Goal: Task Accomplishment & Management: Manage account settings

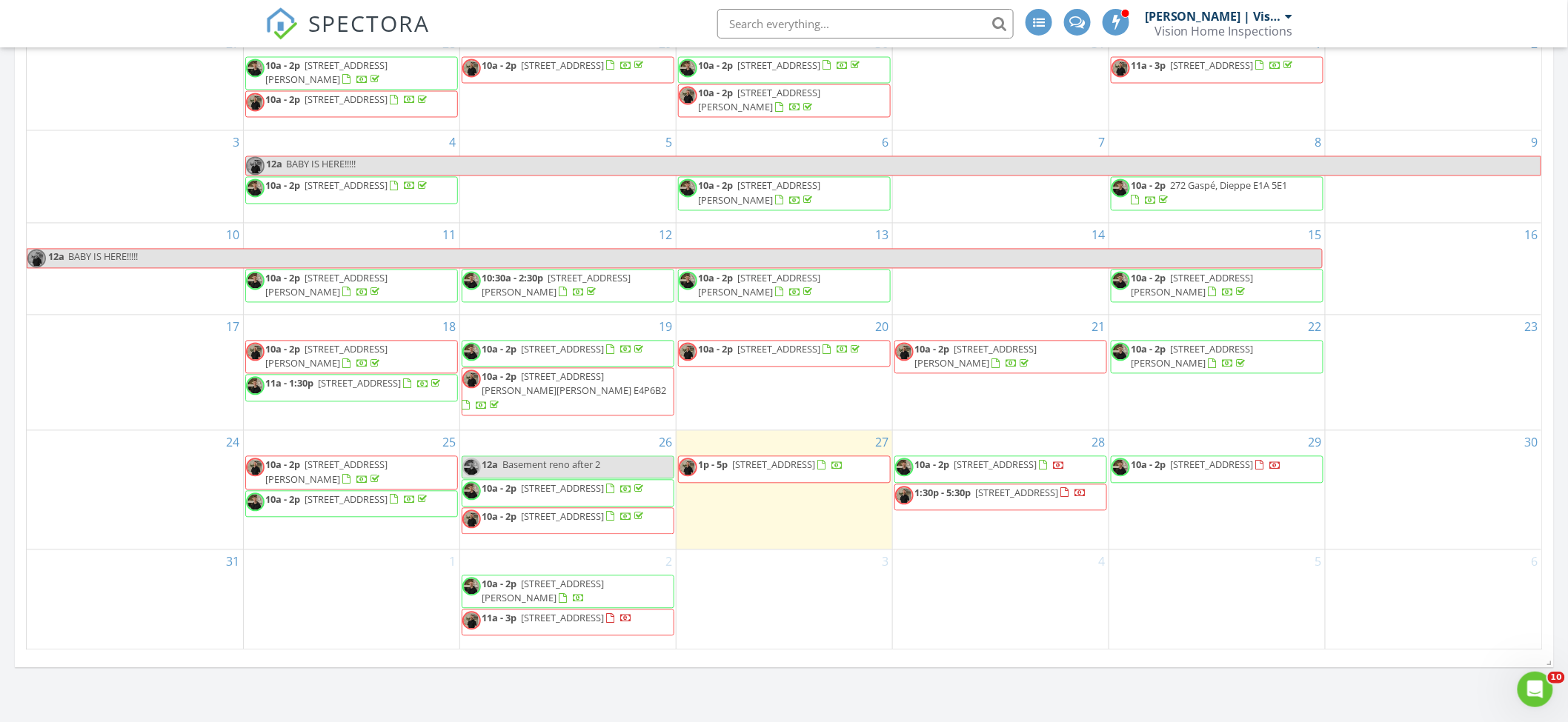
click at [795, 602] on div "3" at bounding box center [784, 600] width 215 height 99
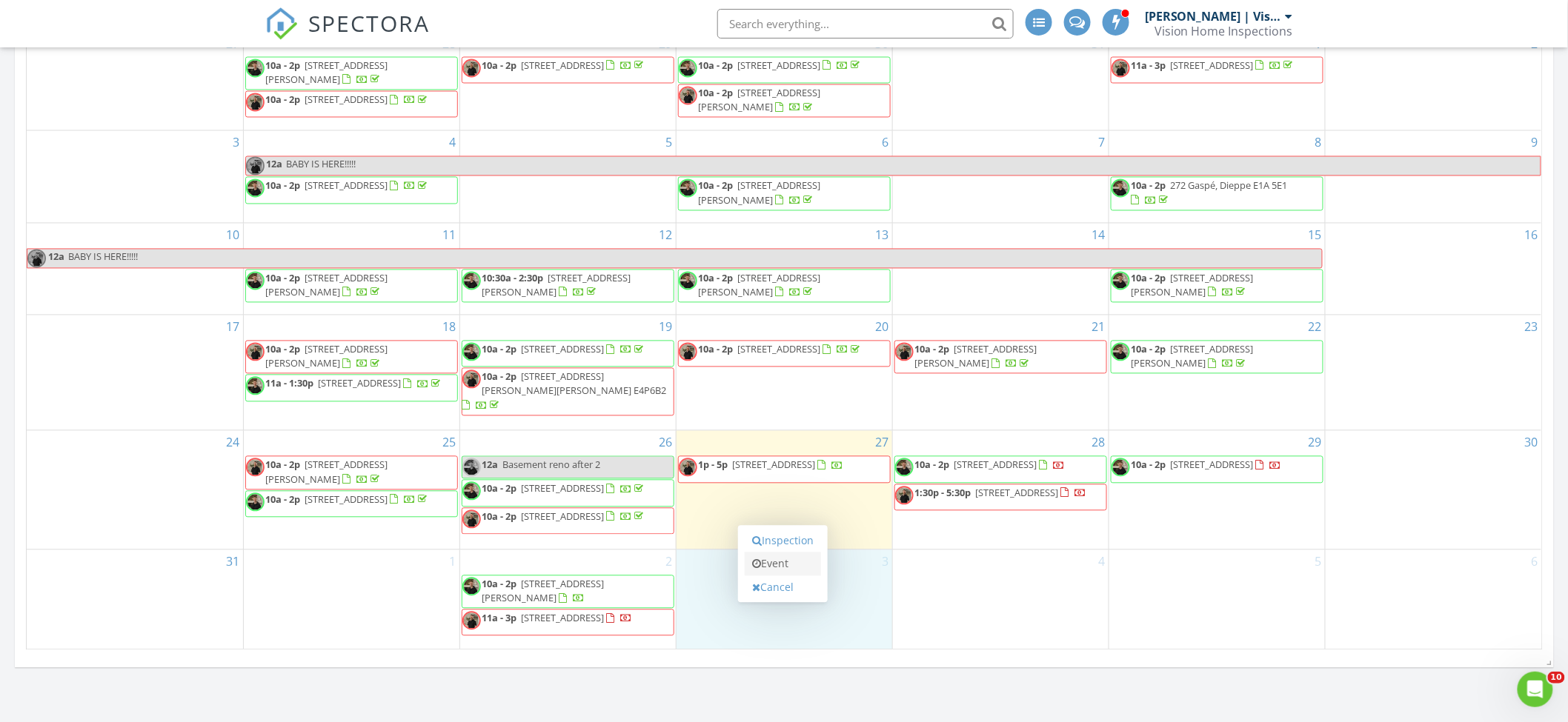
click at [796, 570] on link "Event" at bounding box center [783, 564] width 76 height 24
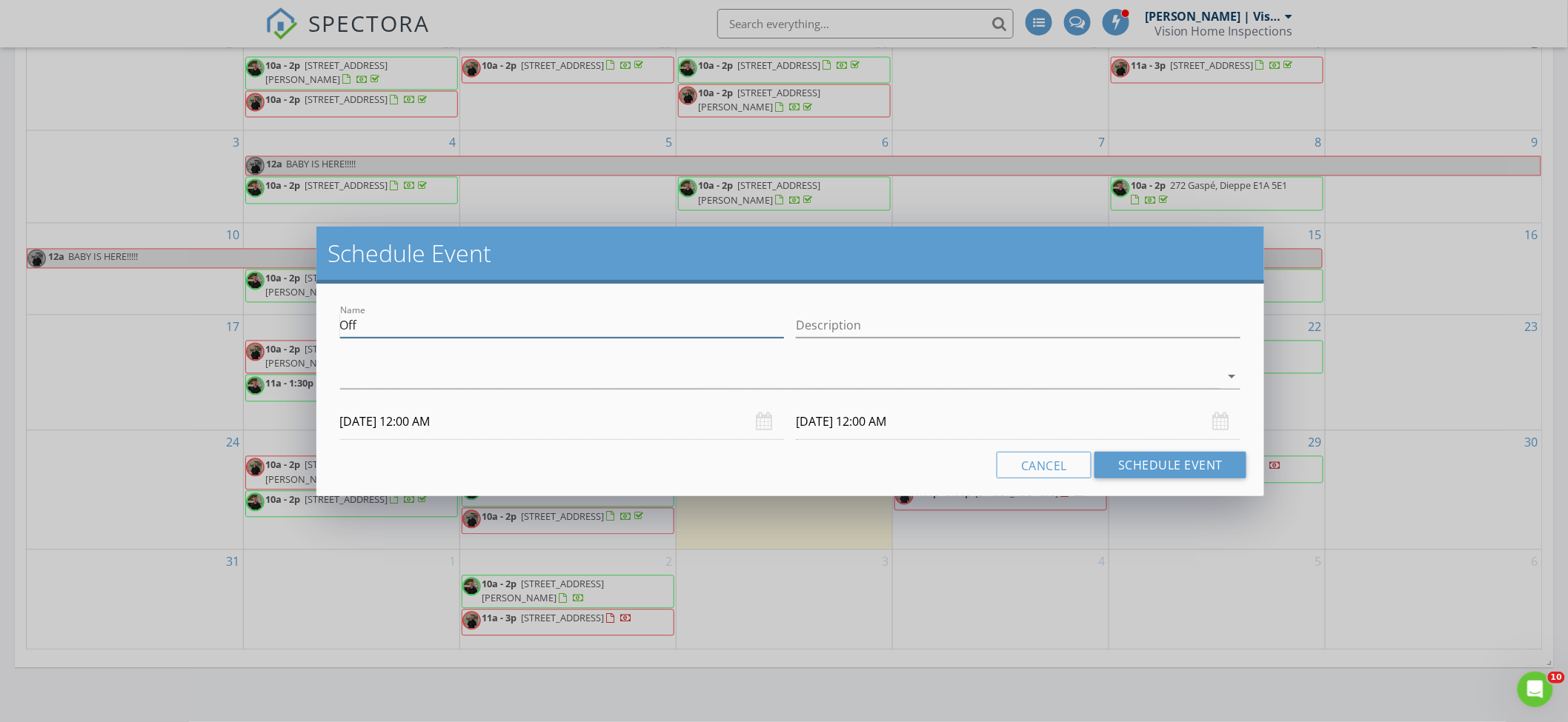
click at [707, 331] on input "Off" at bounding box center [562, 326] width 444 height 25
type input "Motel"
click at [717, 377] on div at bounding box center [780, 377] width 880 height 25
click at [0, 0] on div "check_box_outline_blank [PERSON_NAME] | Vision Home Inspections" at bounding box center [0, 0] width 0 height 0
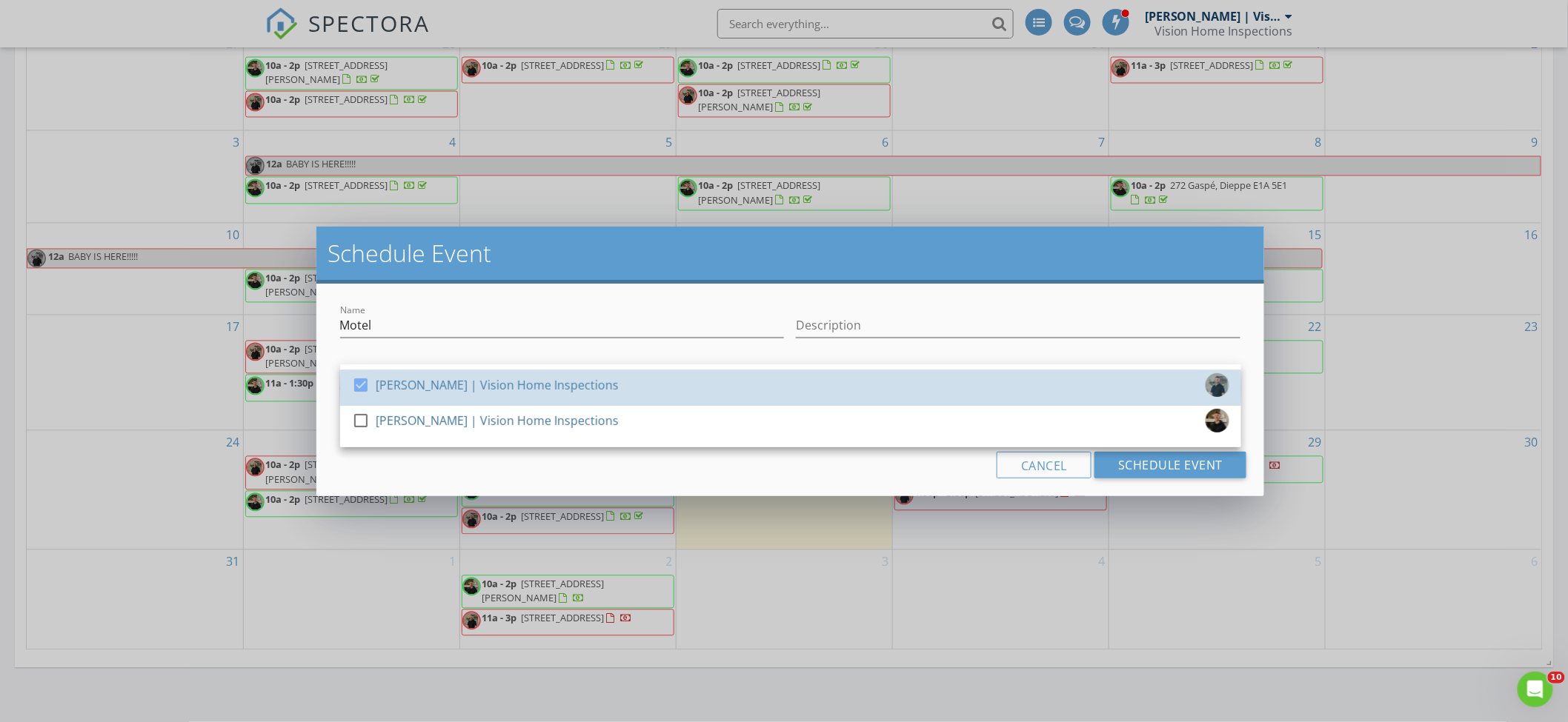
click at [648, 401] on div "check_box [PERSON_NAME] | Vision Home Inspections" at bounding box center [791, 387] width 878 height 29
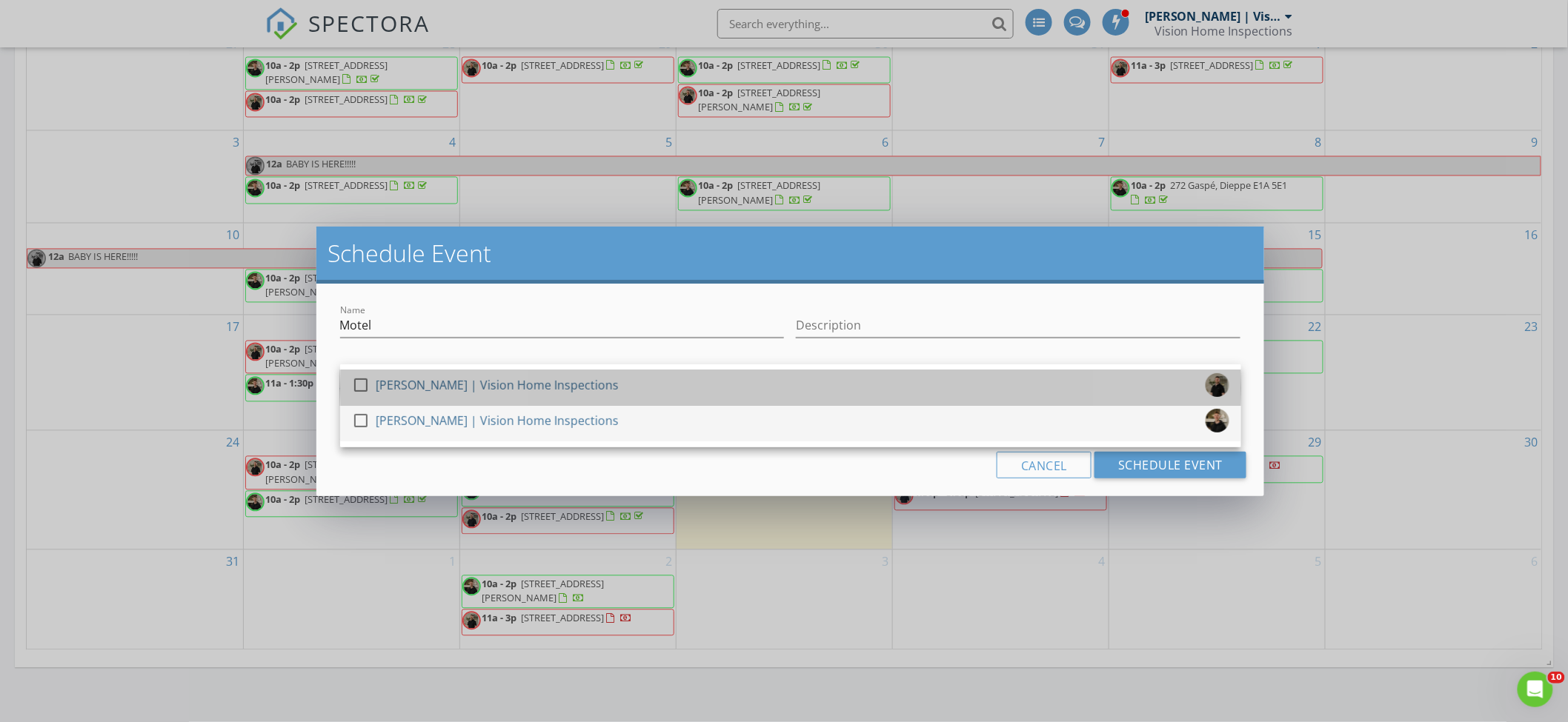
click at [634, 420] on div "check_box_outline_blank [PERSON_NAME] | Vision Home Inspections" at bounding box center [791, 423] width 878 height 29
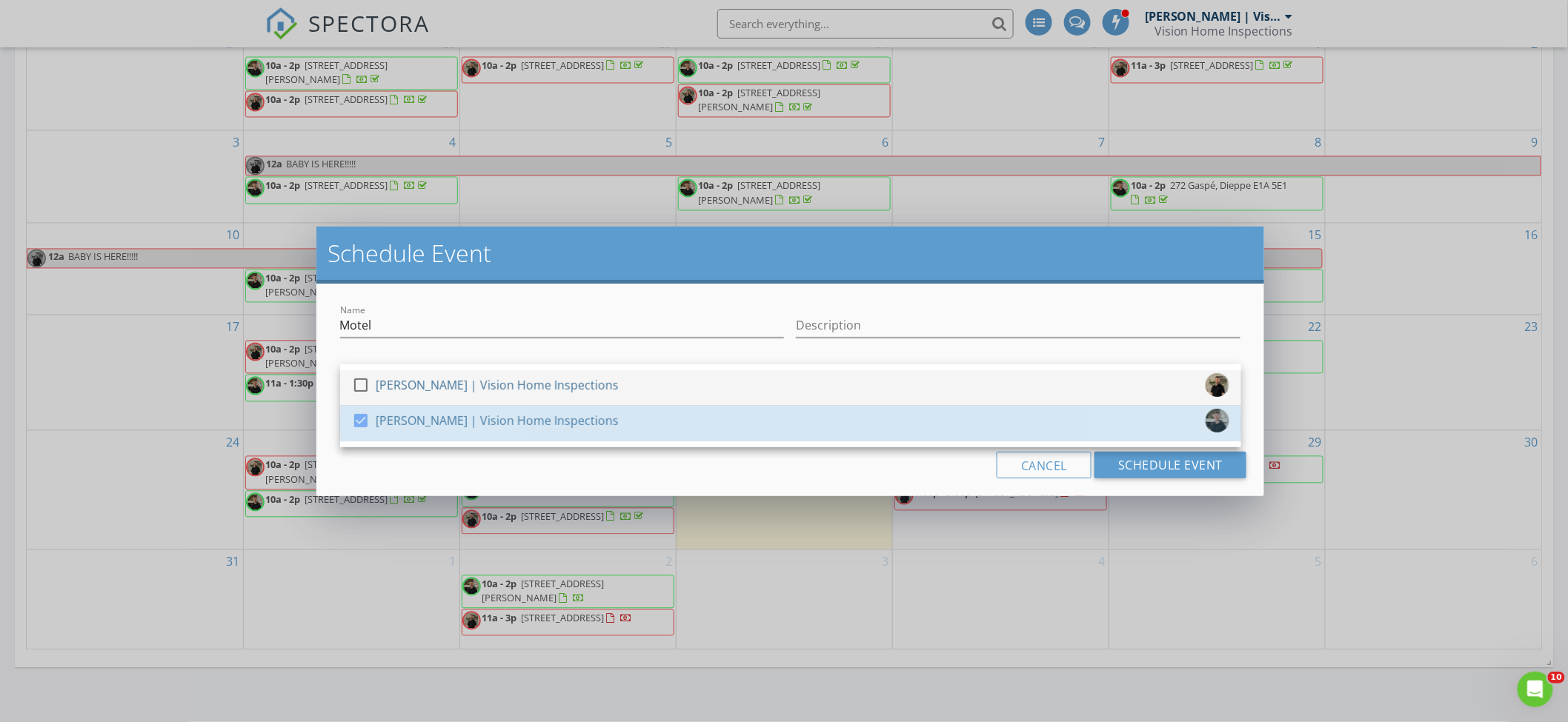
click at [628, 397] on div "check_box_outline_blank [PERSON_NAME] | Vision Home Inspections" at bounding box center [791, 387] width 878 height 29
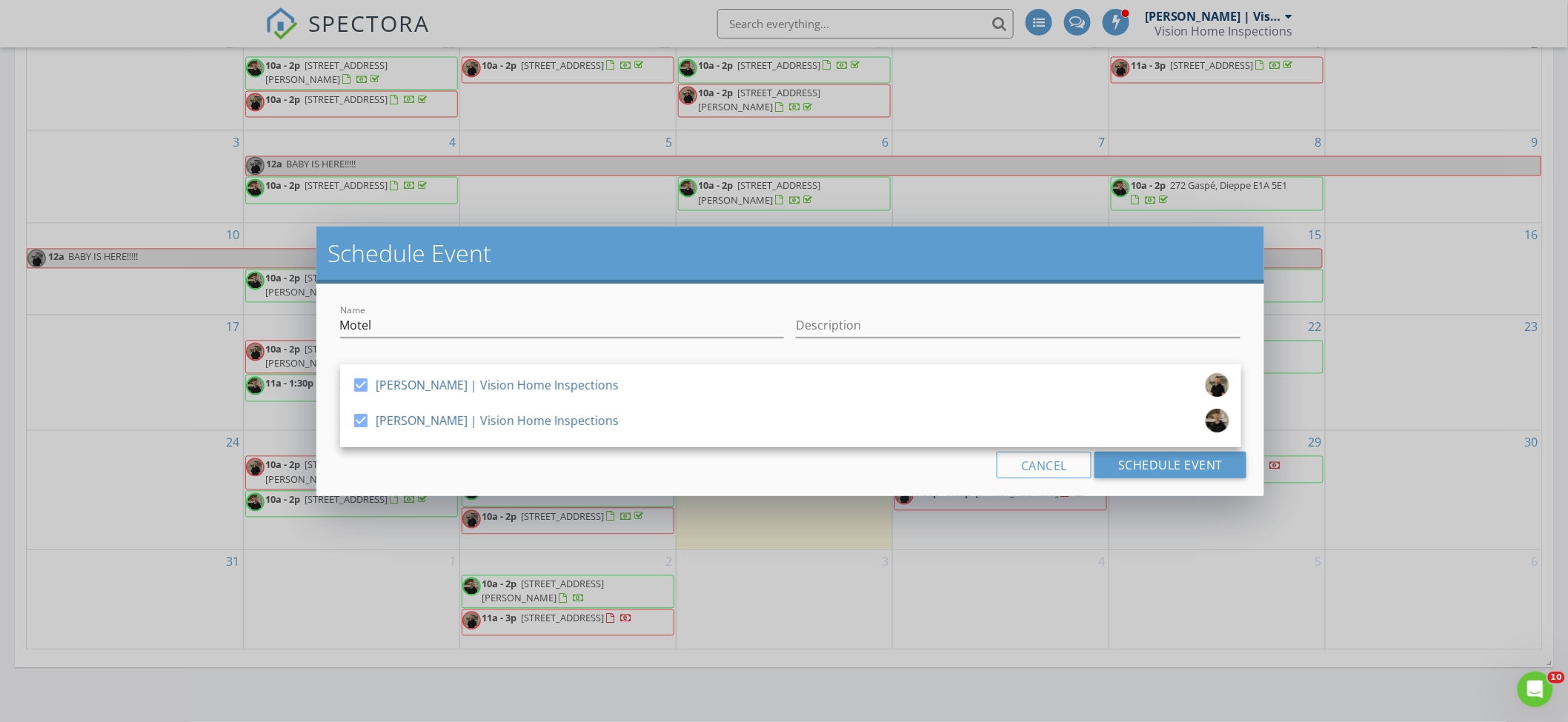
click at [901, 458] on div "Cancel Schedule Event" at bounding box center [791, 465] width 913 height 27
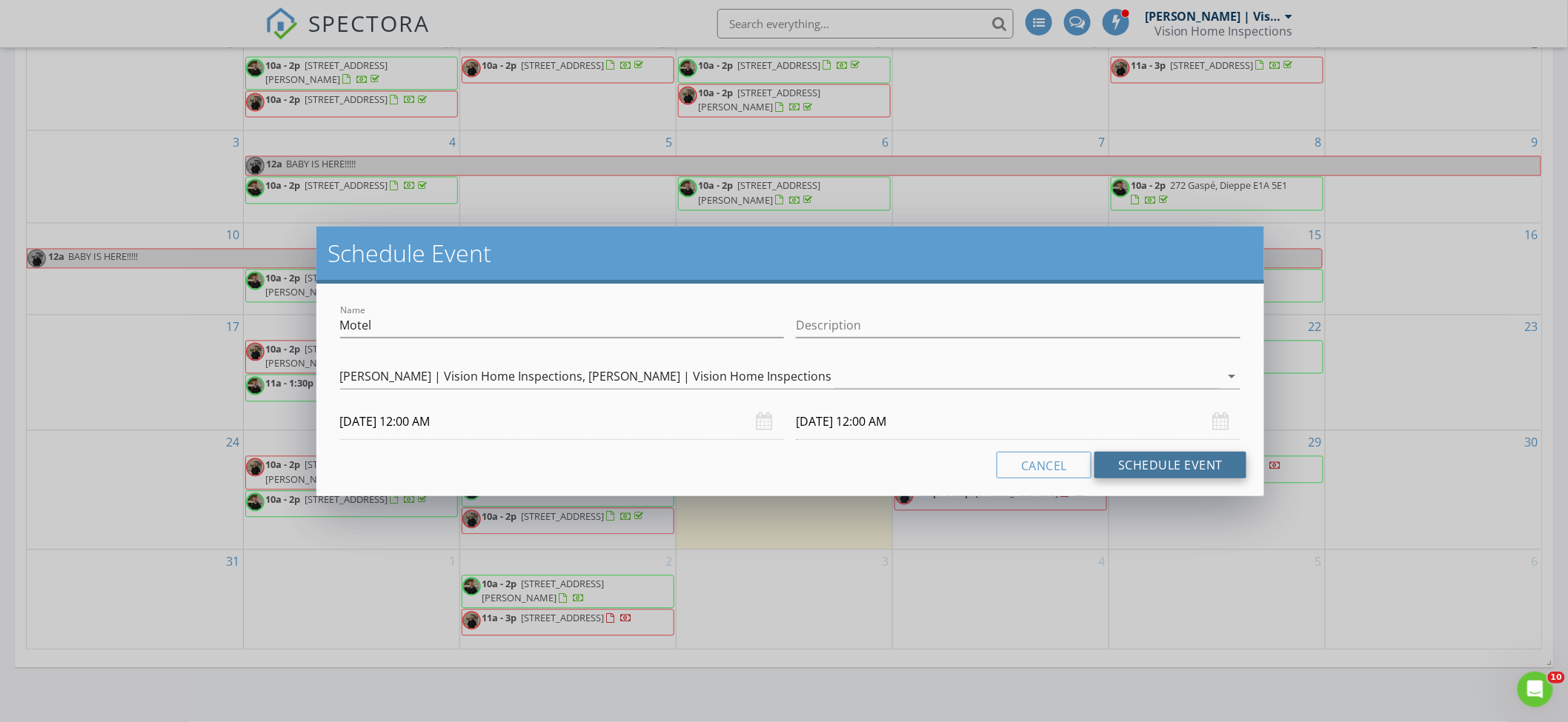
click at [1179, 459] on button "Schedule Event" at bounding box center [1169, 465] width 152 height 27
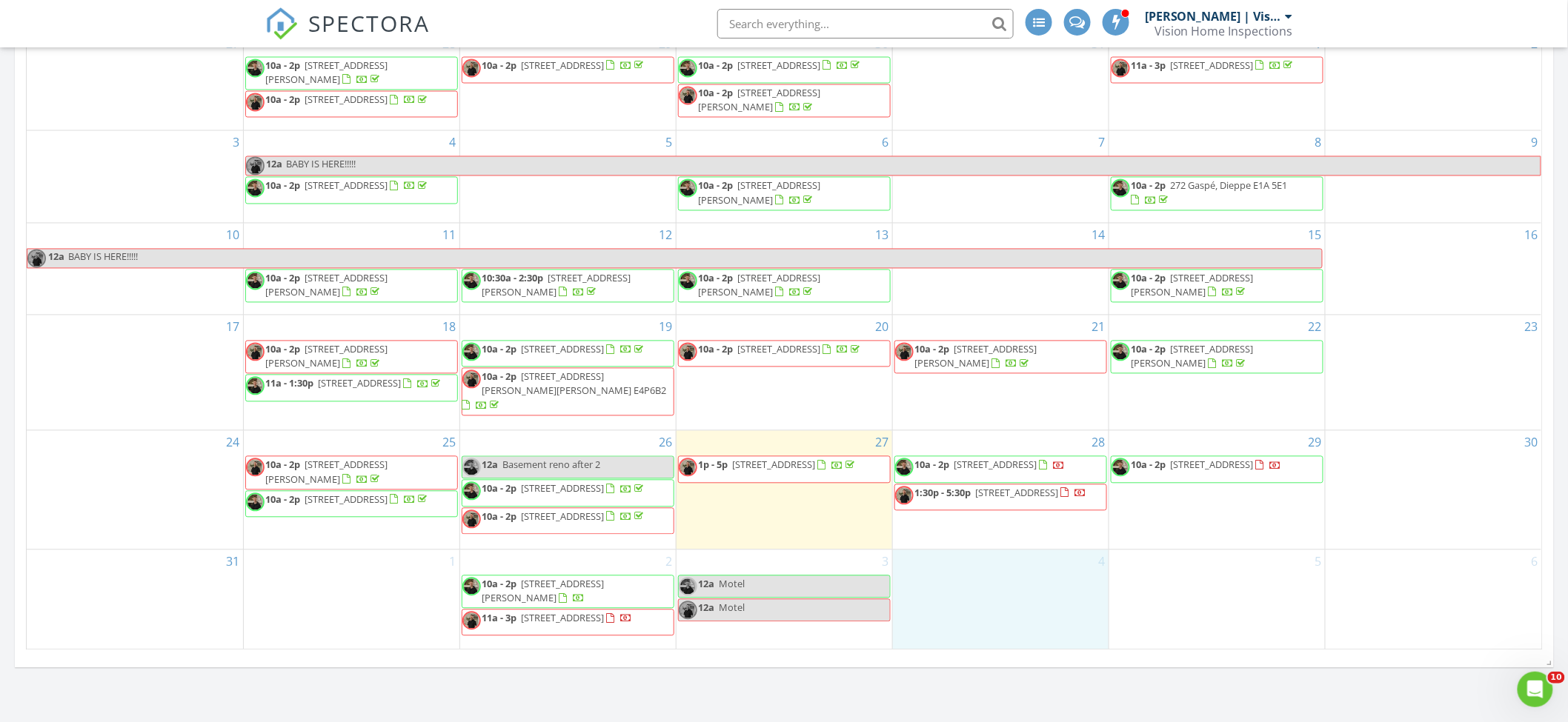
click at [1019, 567] on div "4" at bounding box center [1000, 600] width 215 height 99
click at [1013, 534] on link "Event" at bounding box center [999, 528] width 76 height 24
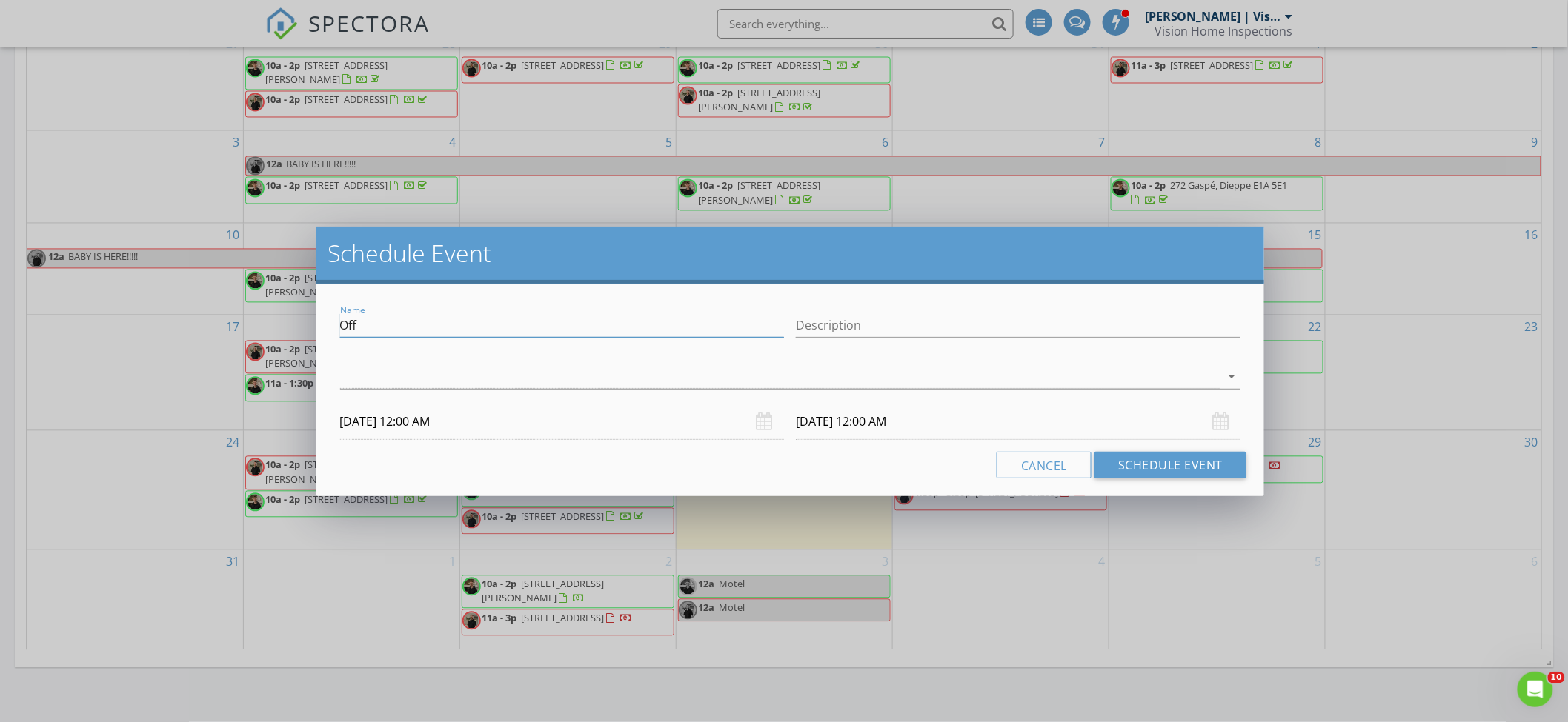
click at [489, 333] on input "Off" at bounding box center [562, 326] width 444 height 25
click at [1127, 457] on button "Schedule Event" at bounding box center [1169, 465] width 152 height 27
click at [547, 330] on input "Bas cap pele" at bounding box center [562, 326] width 444 height 25
type input "Bas cap pele ([PERSON_NAME] or [PERSON_NAME])"
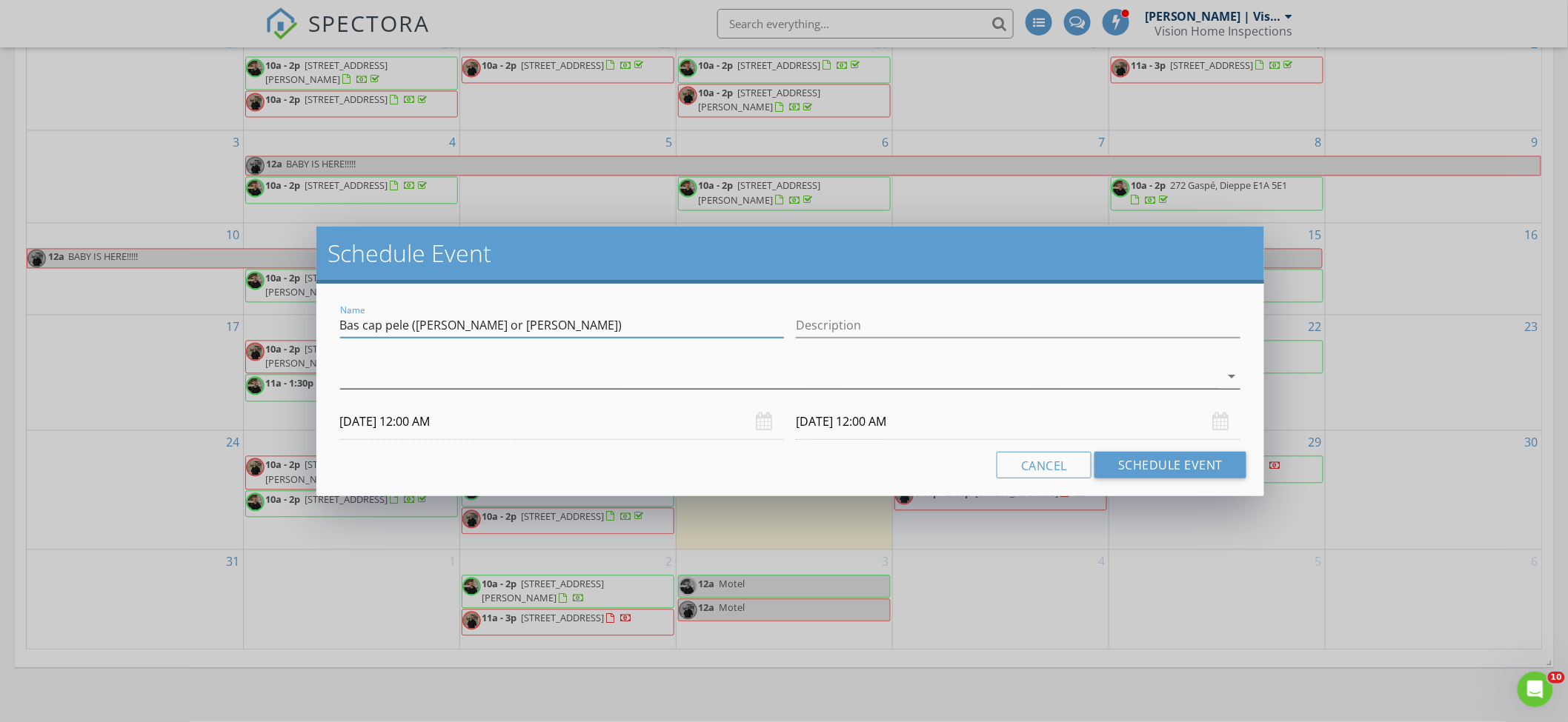
click at [548, 384] on div at bounding box center [780, 377] width 880 height 25
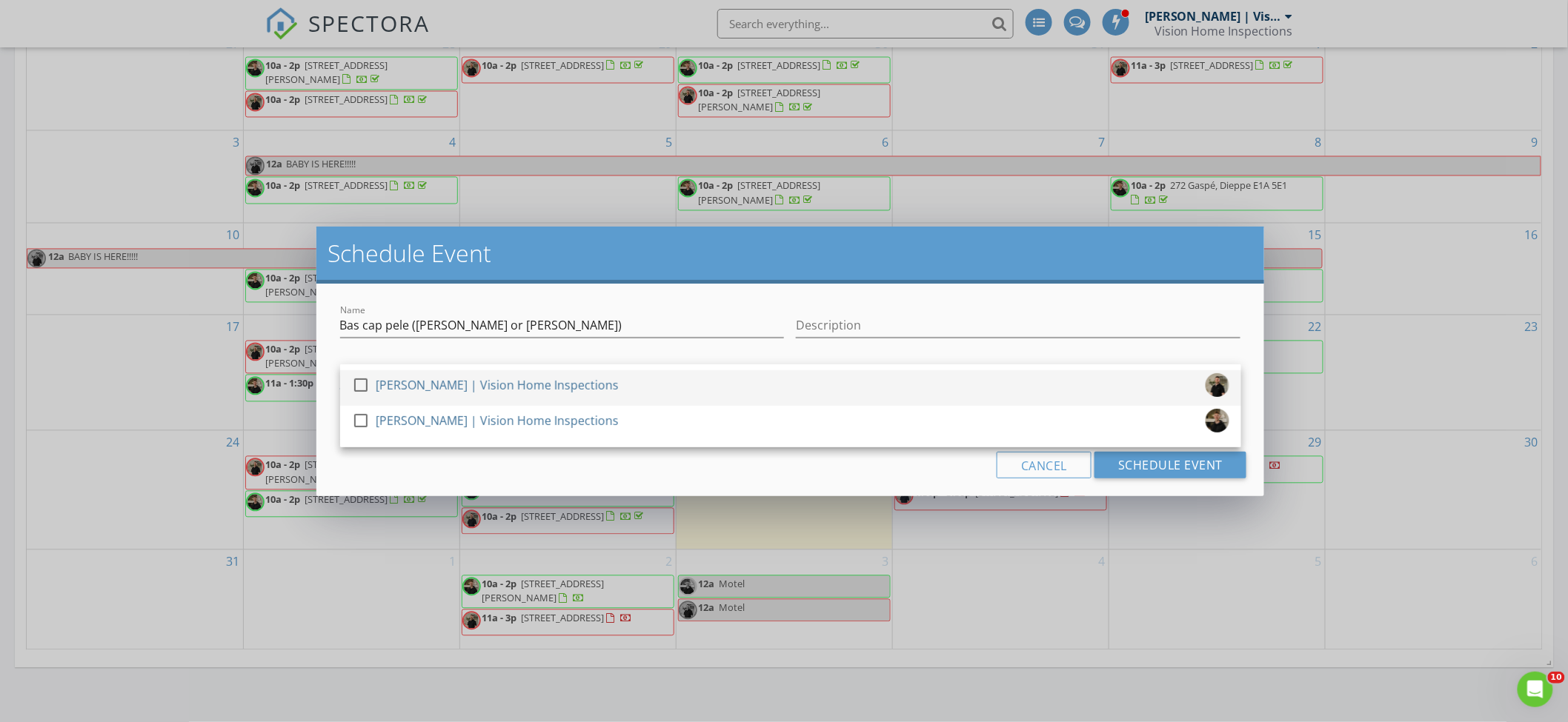
click at [544, 390] on div "[PERSON_NAME] | Vision Home Inspections" at bounding box center [497, 384] width 243 height 24
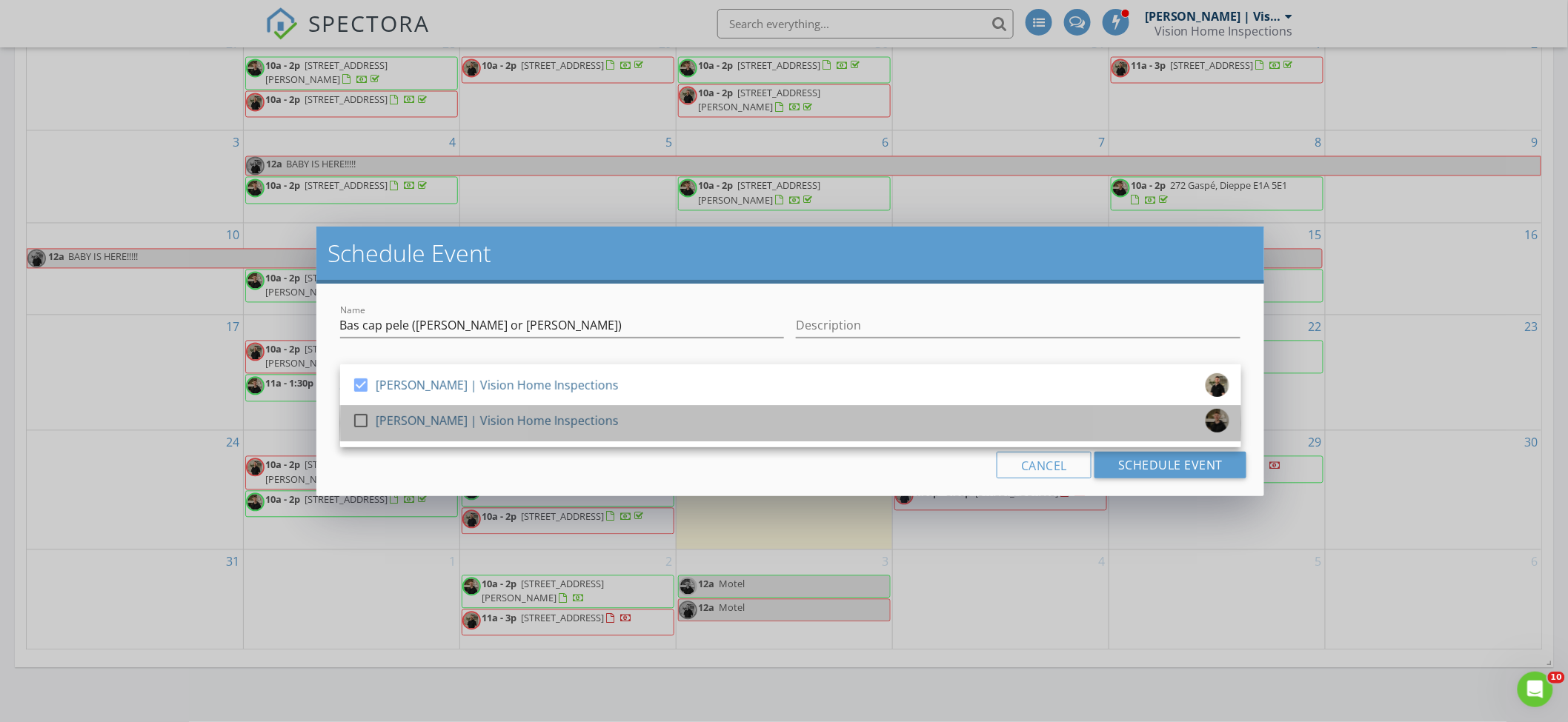
click at [548, 409] on div "[PERSON_NAME] | Vision Home Inspections" at bounding box center [497, 420] width 243 height 24
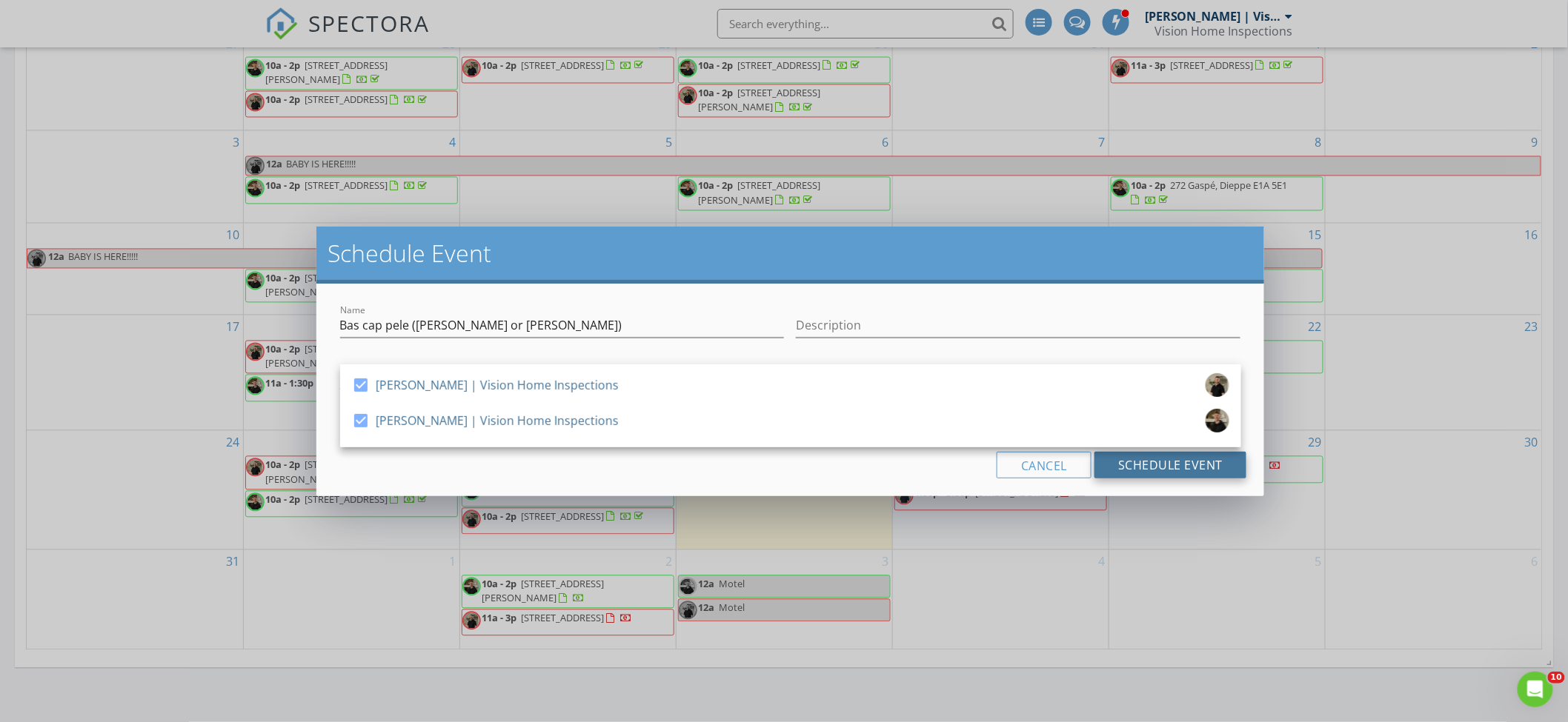
click at [1224, 462] on button "Schedule Event" at bounding box center [1169, 465] width 152 height 27
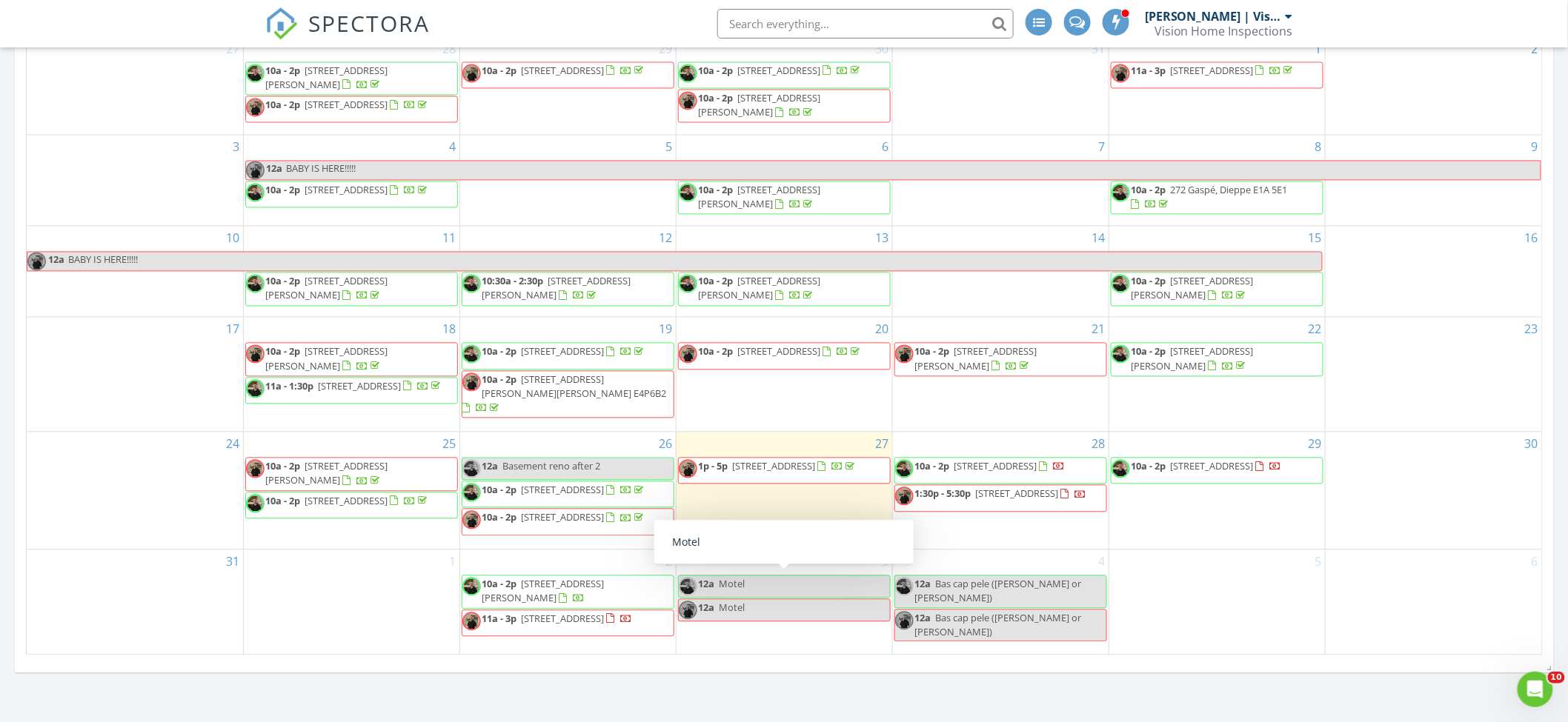
scroll to position [1111, 0]
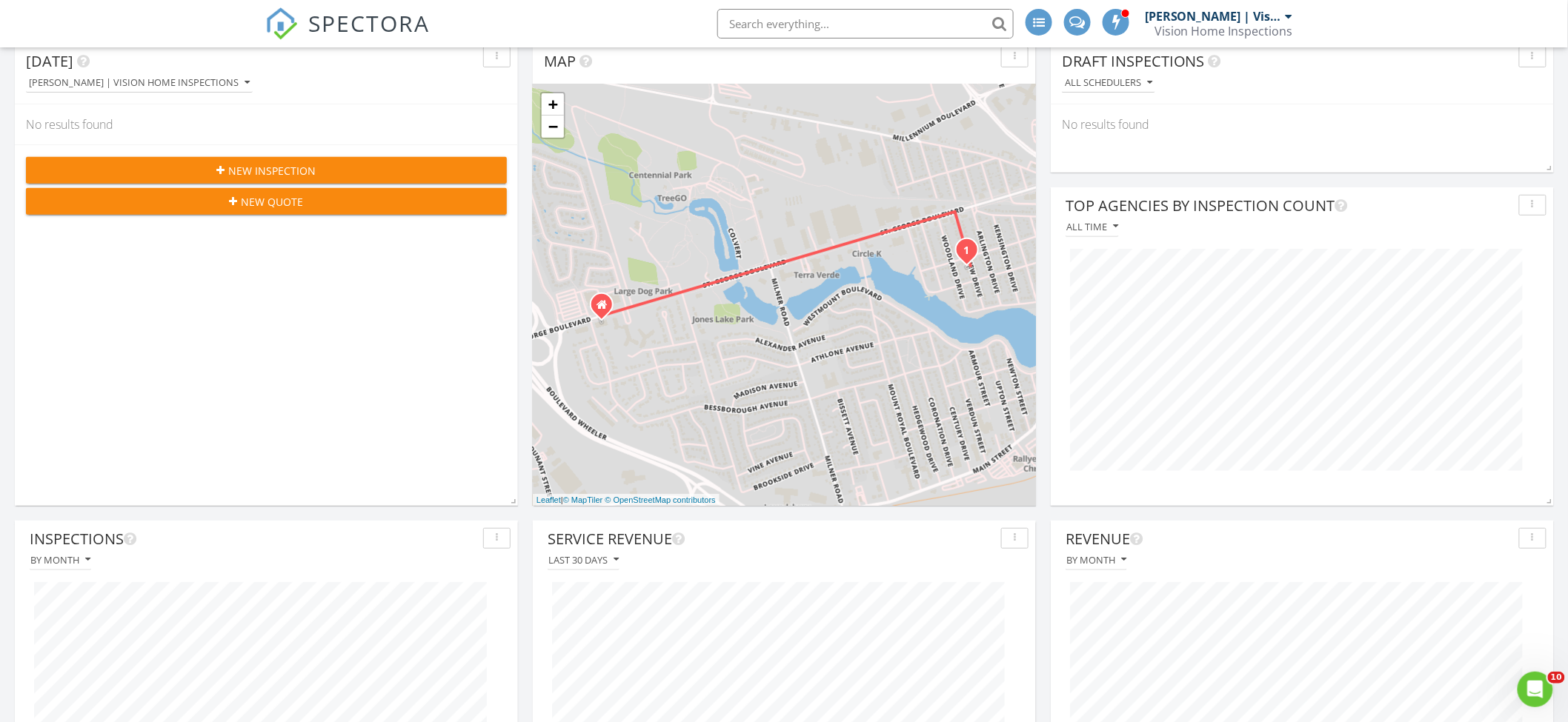
scroll to position [0, 0]
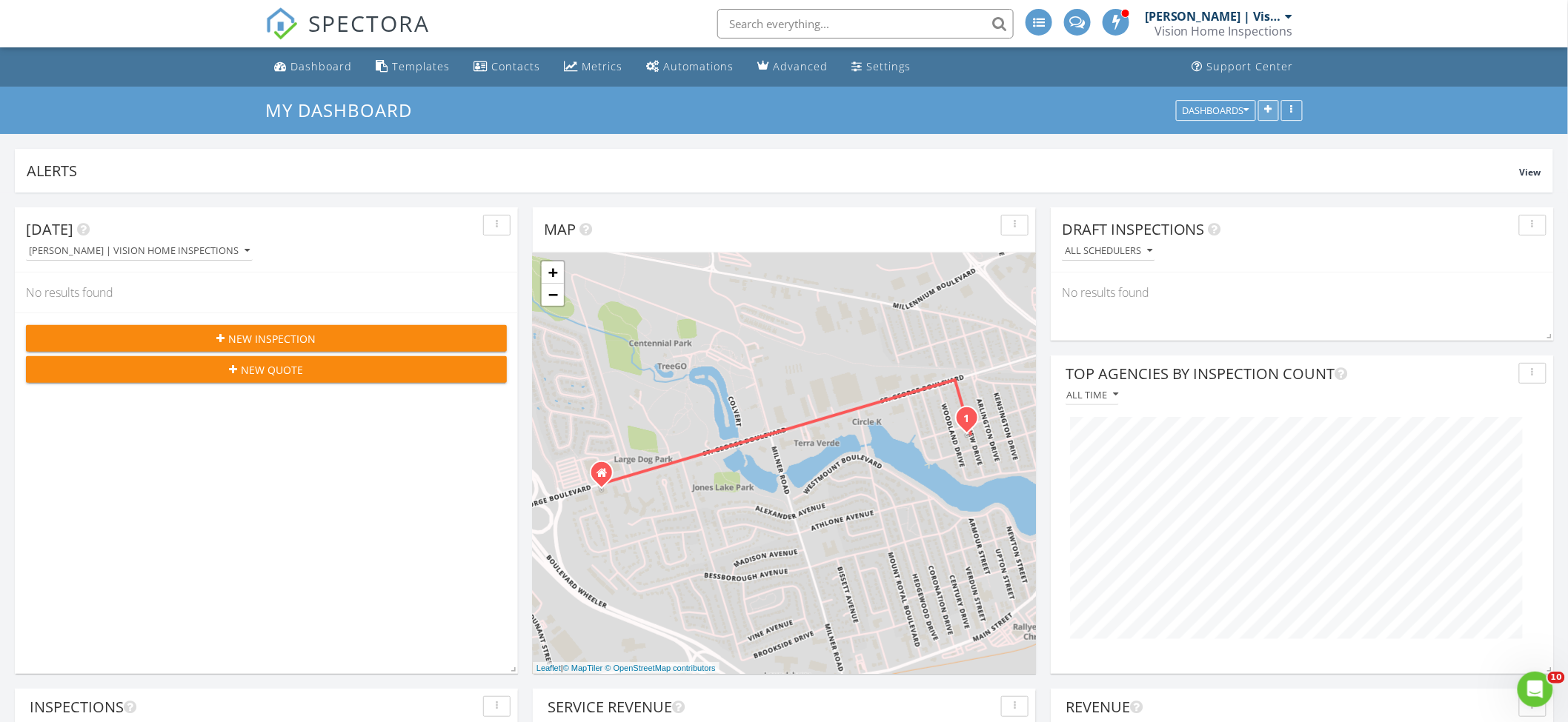
click at [1270, 115] on button "button" at bounding box center [1268, 110] width 20 height 20
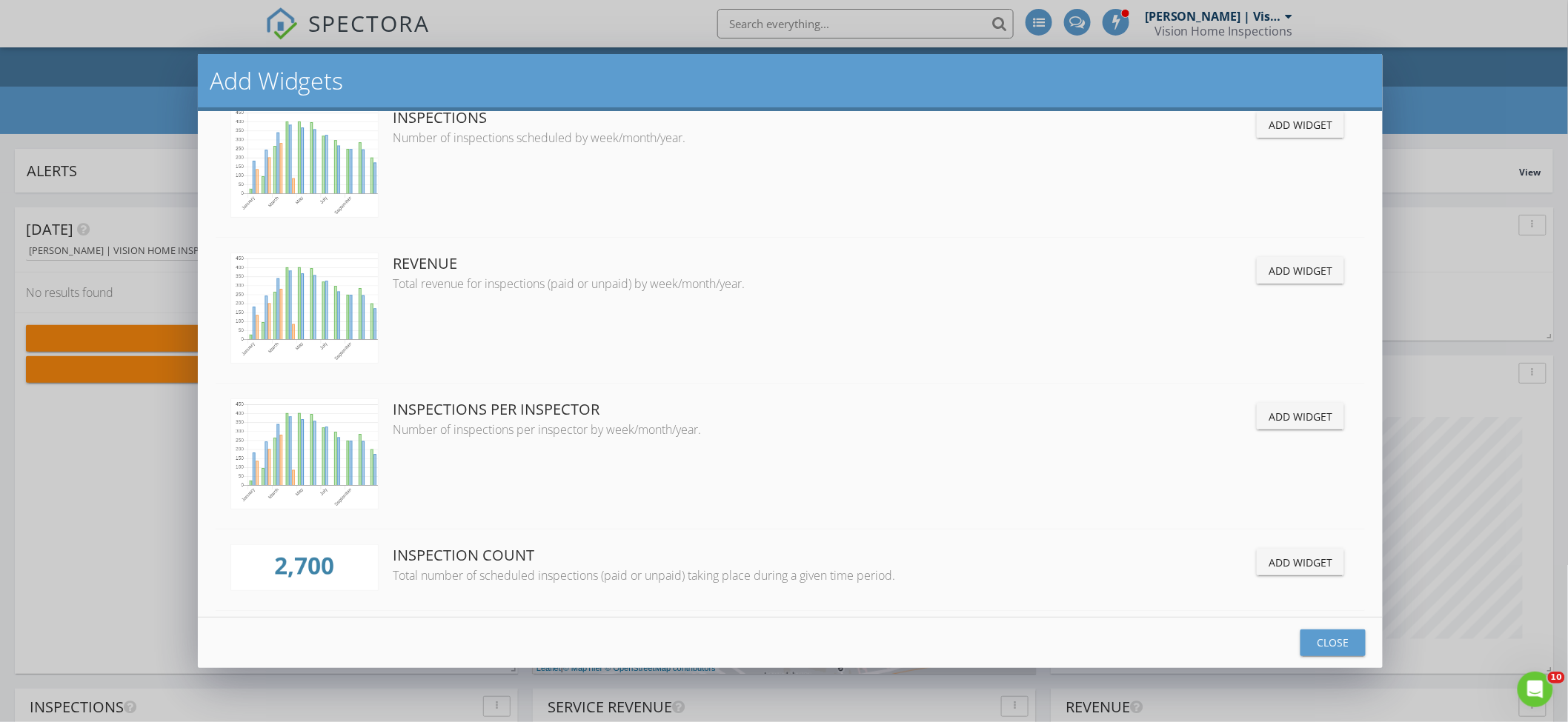
scroll to position [1624, 0]
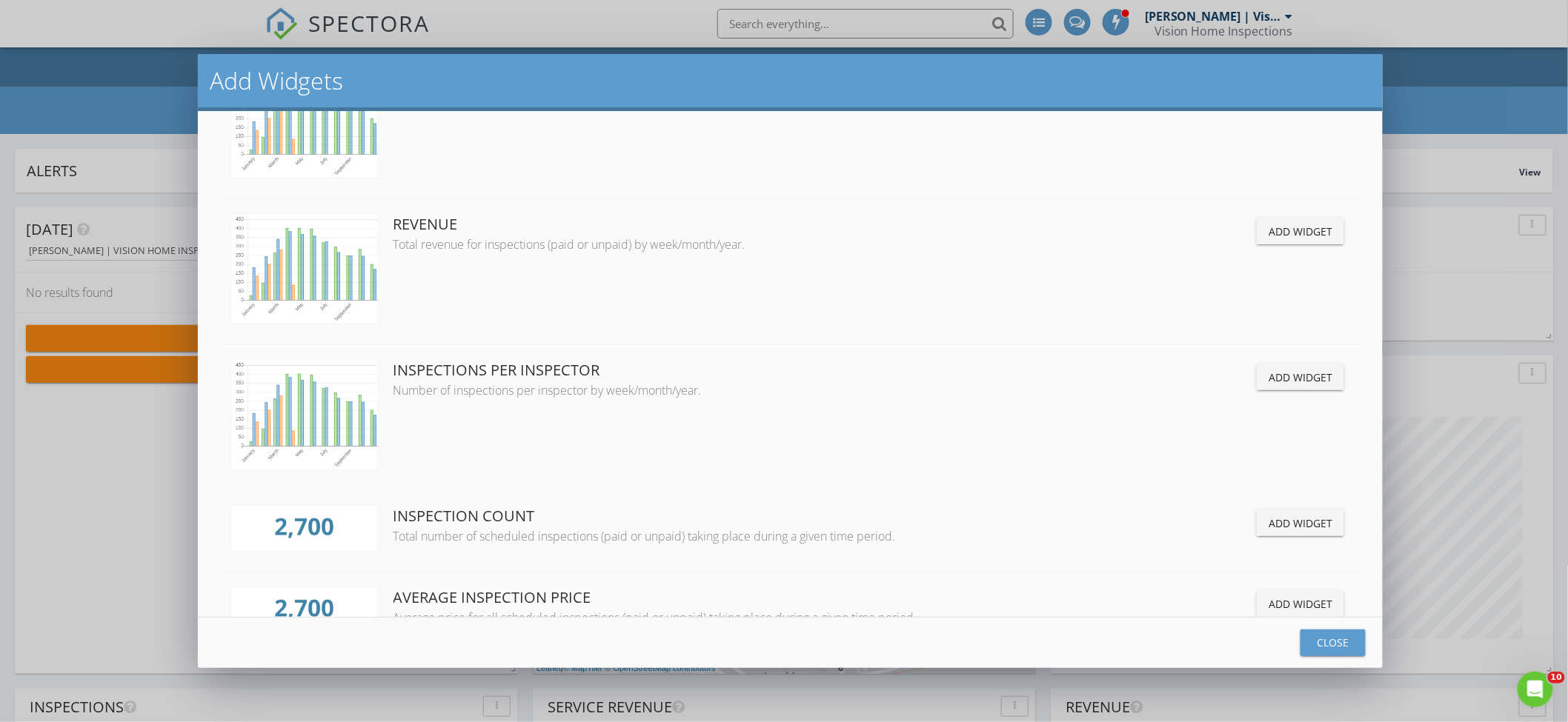
click at [1270, 519] on div "Add Widget" at bounding box center [1300, 524] width 64 height 16
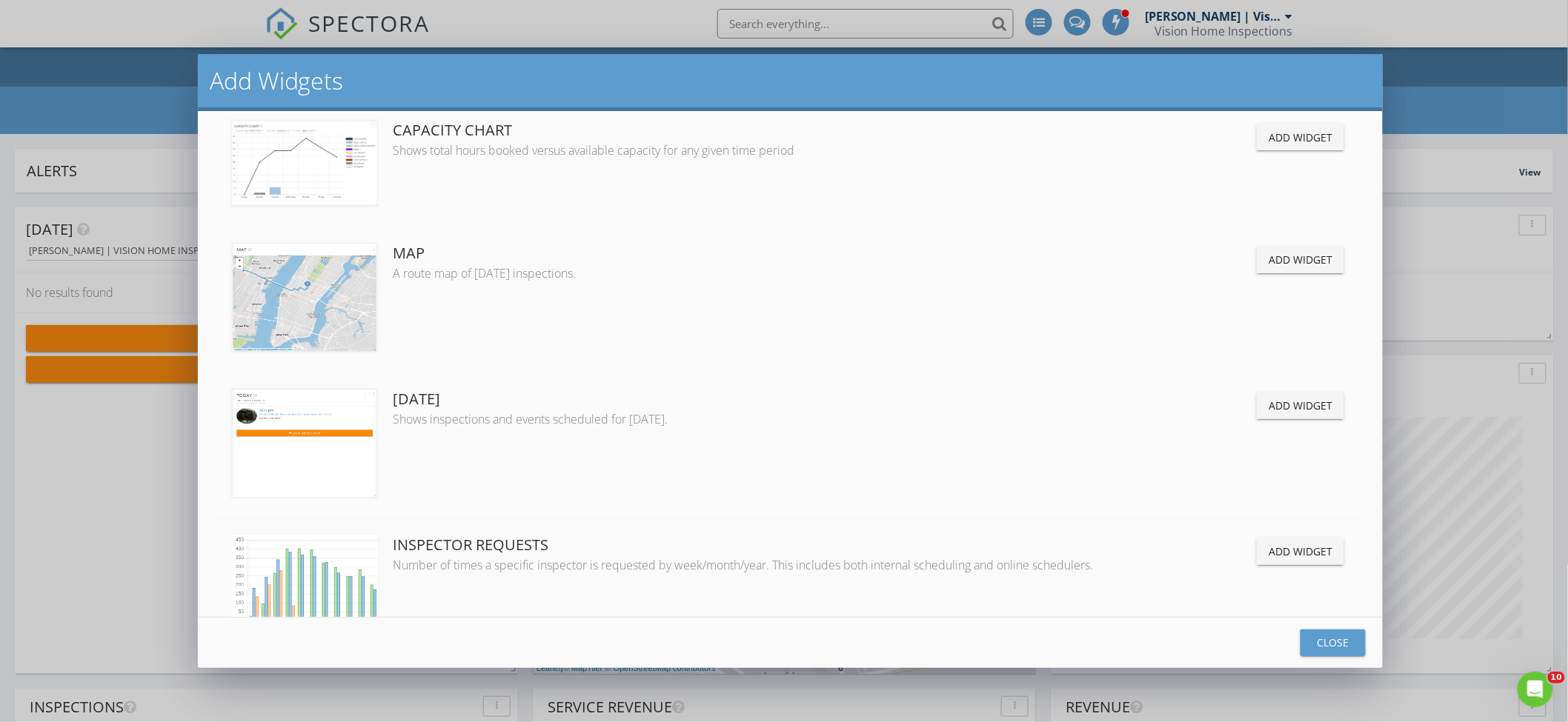
scroll to position [788, 0]
click at [1317, 636] on div "Close" at bounding box center [1332, 642] width 42 height 16
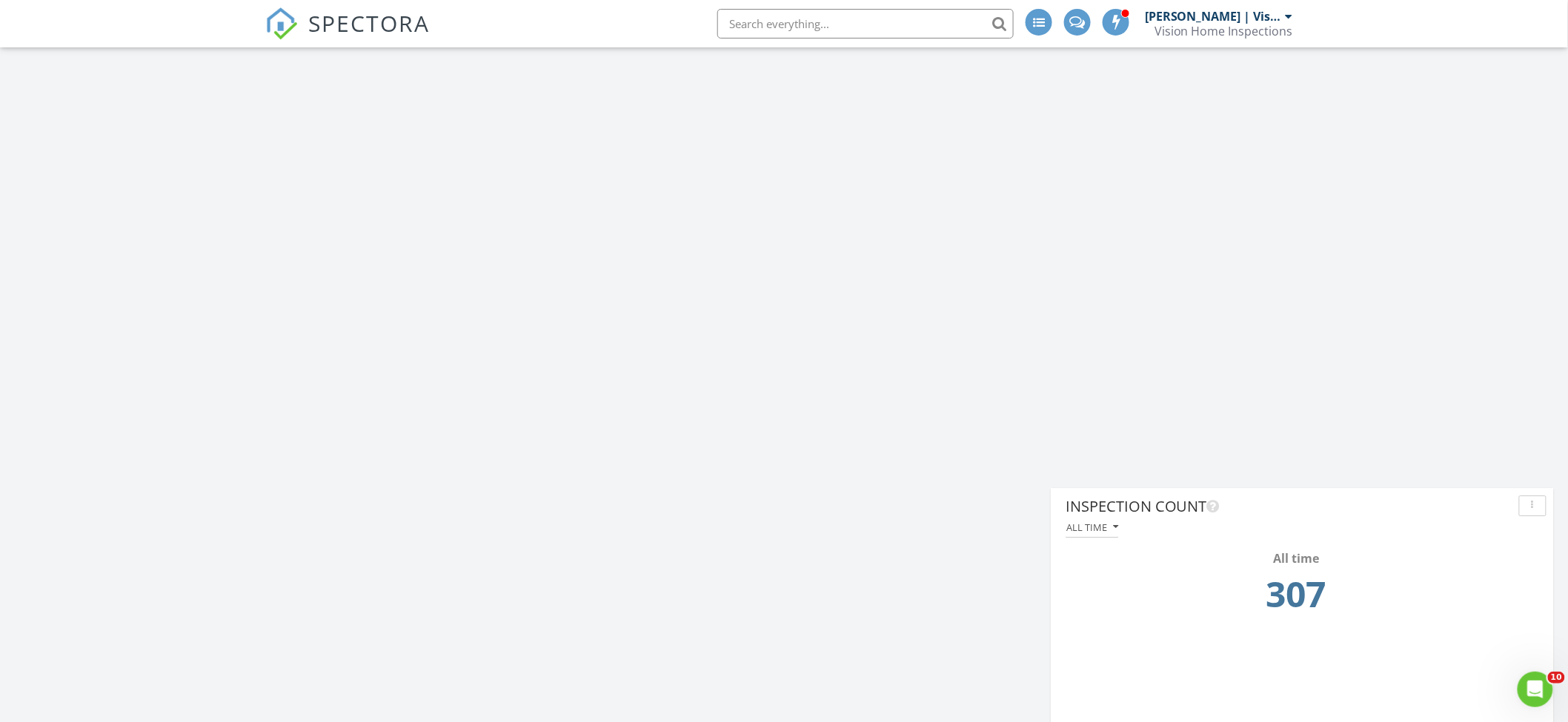
scroll to position [4281, 0]
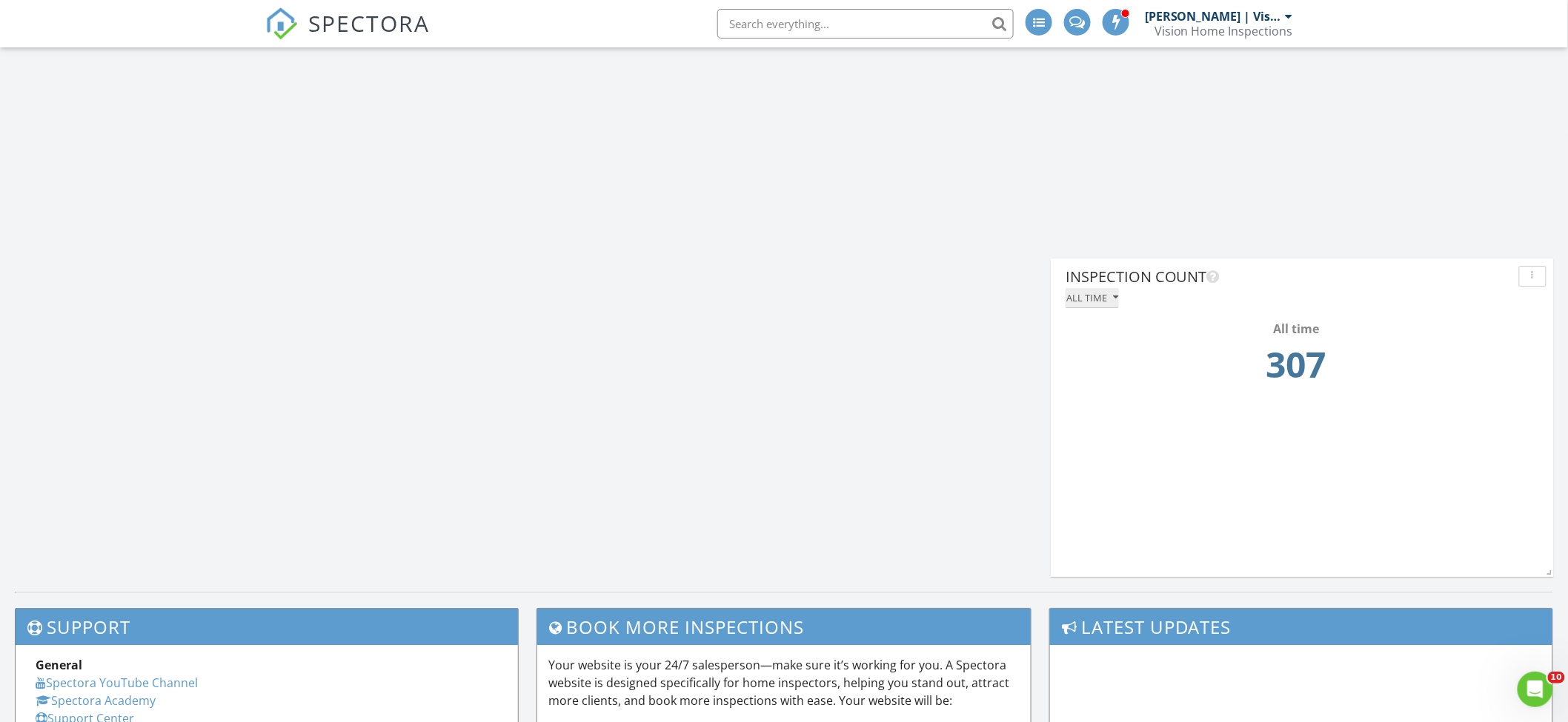
click at [1115, 297] on icon "button" at bounding box center [1115, 298] width 5 height 11
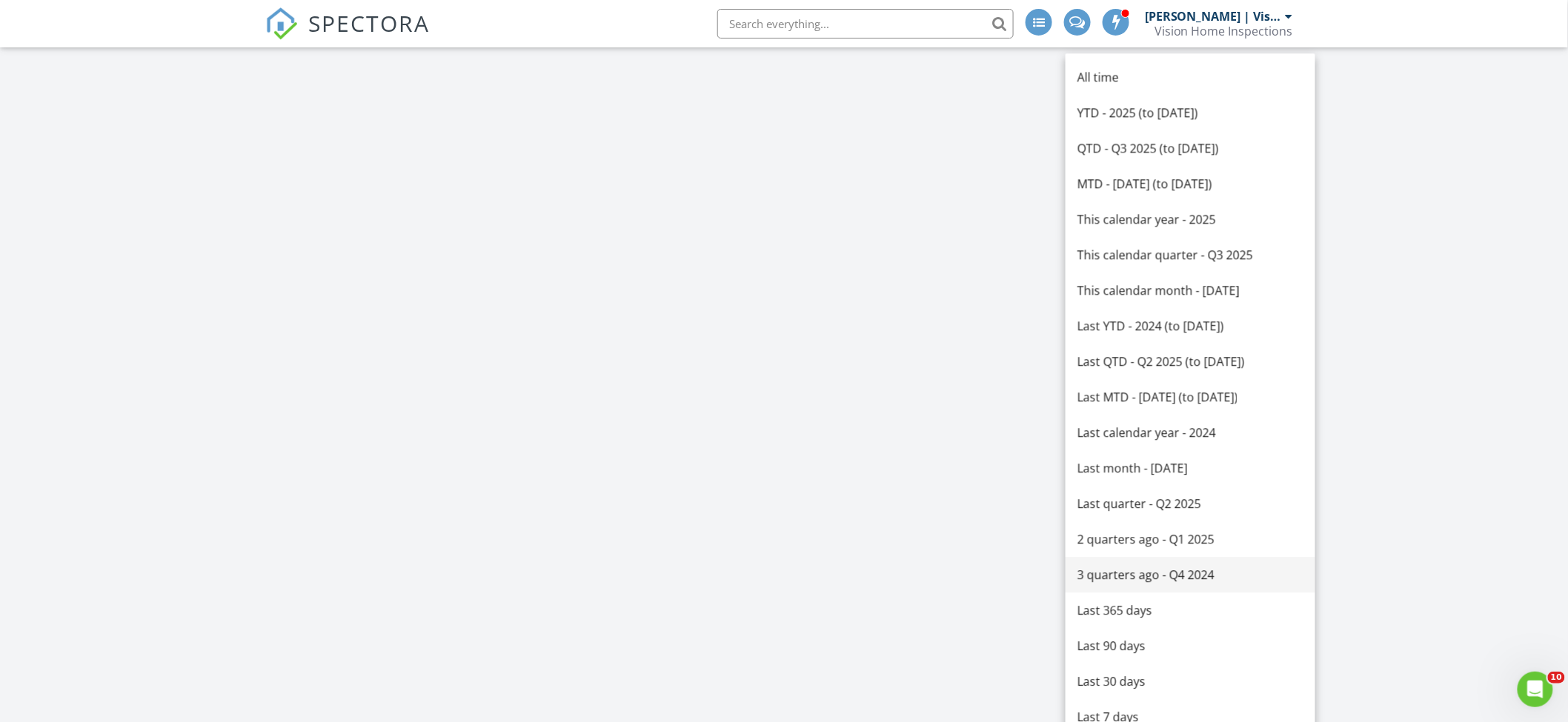
scroll to position [3758, 0]
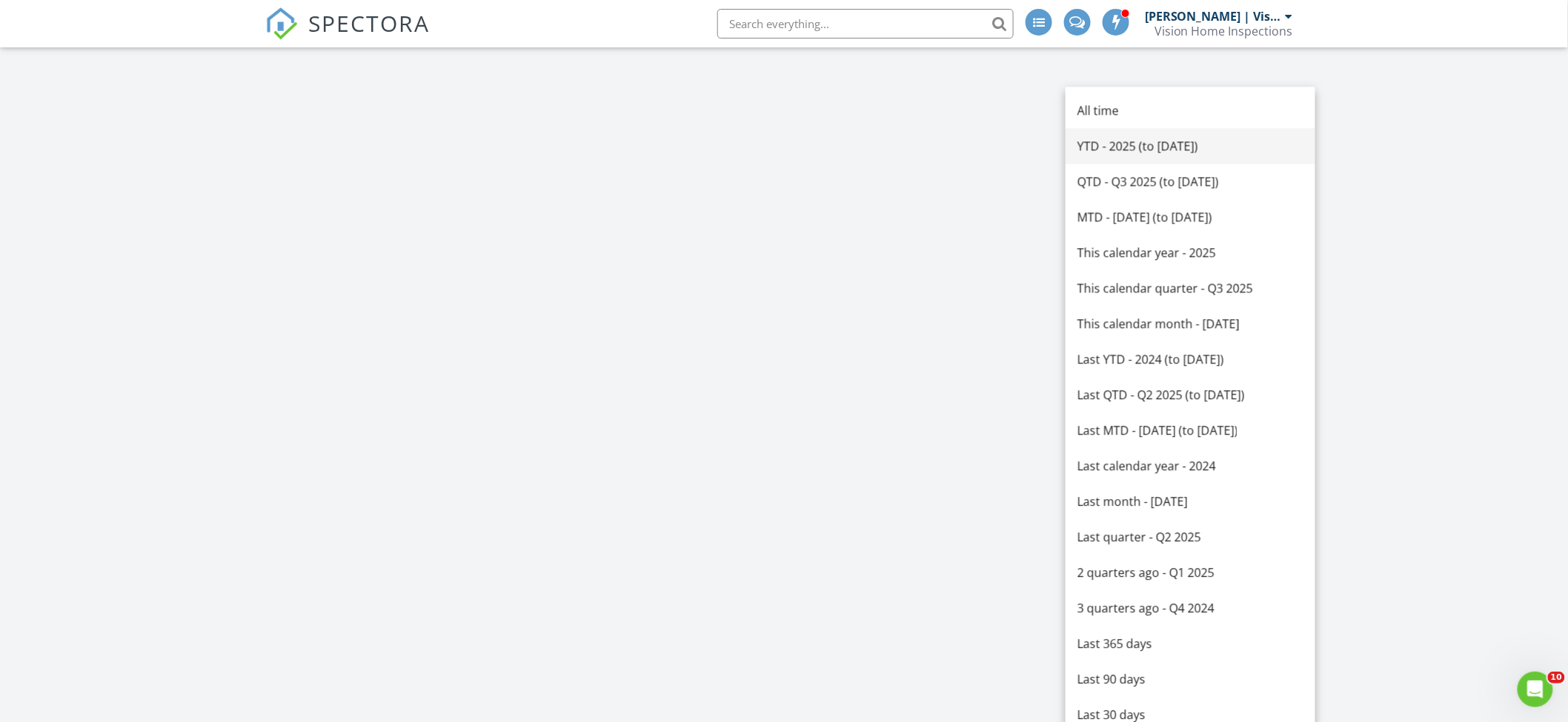
click at [1234, 148] on div "YTD - 2025 (to [DATE])" at bounding box center [1190, 146] width 226 height 18
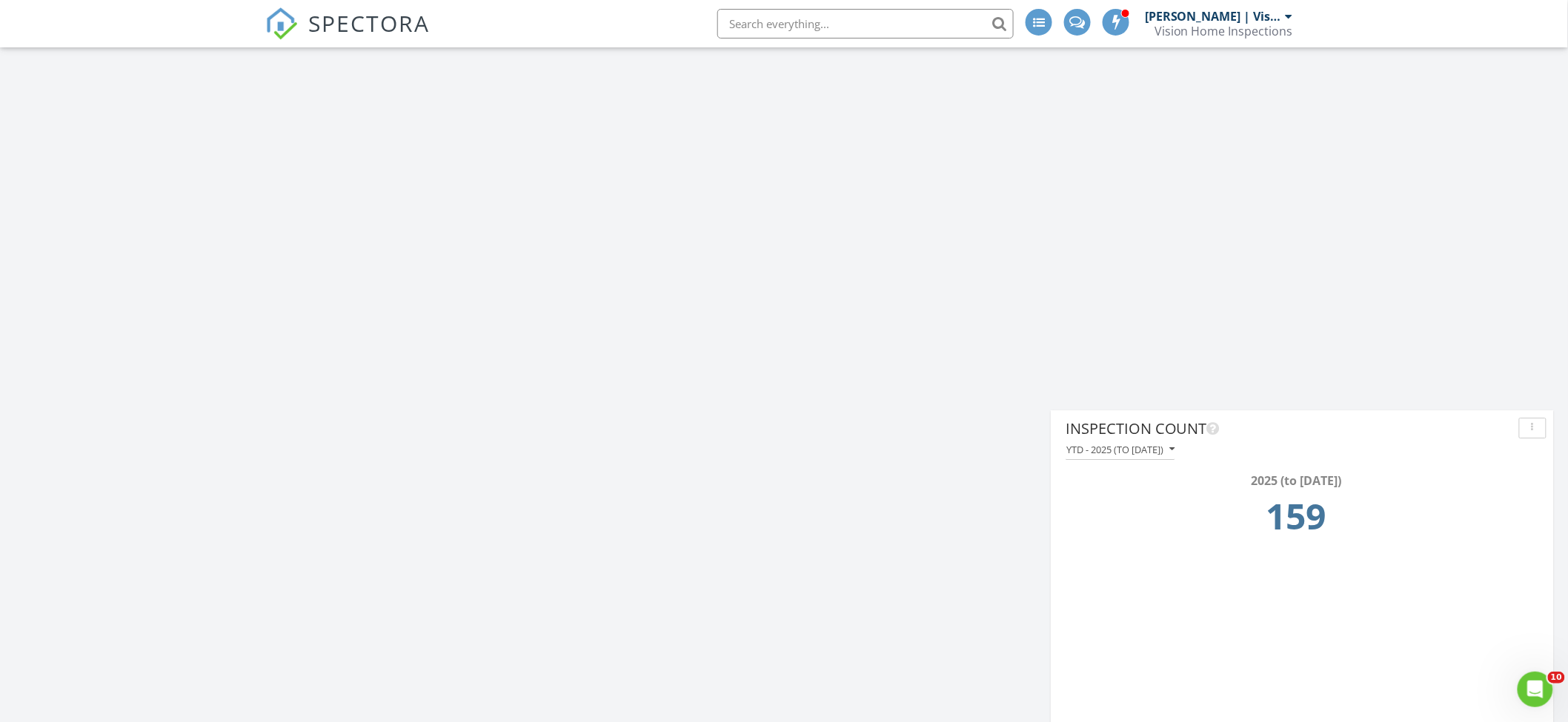
scroll to position [4208, 0]
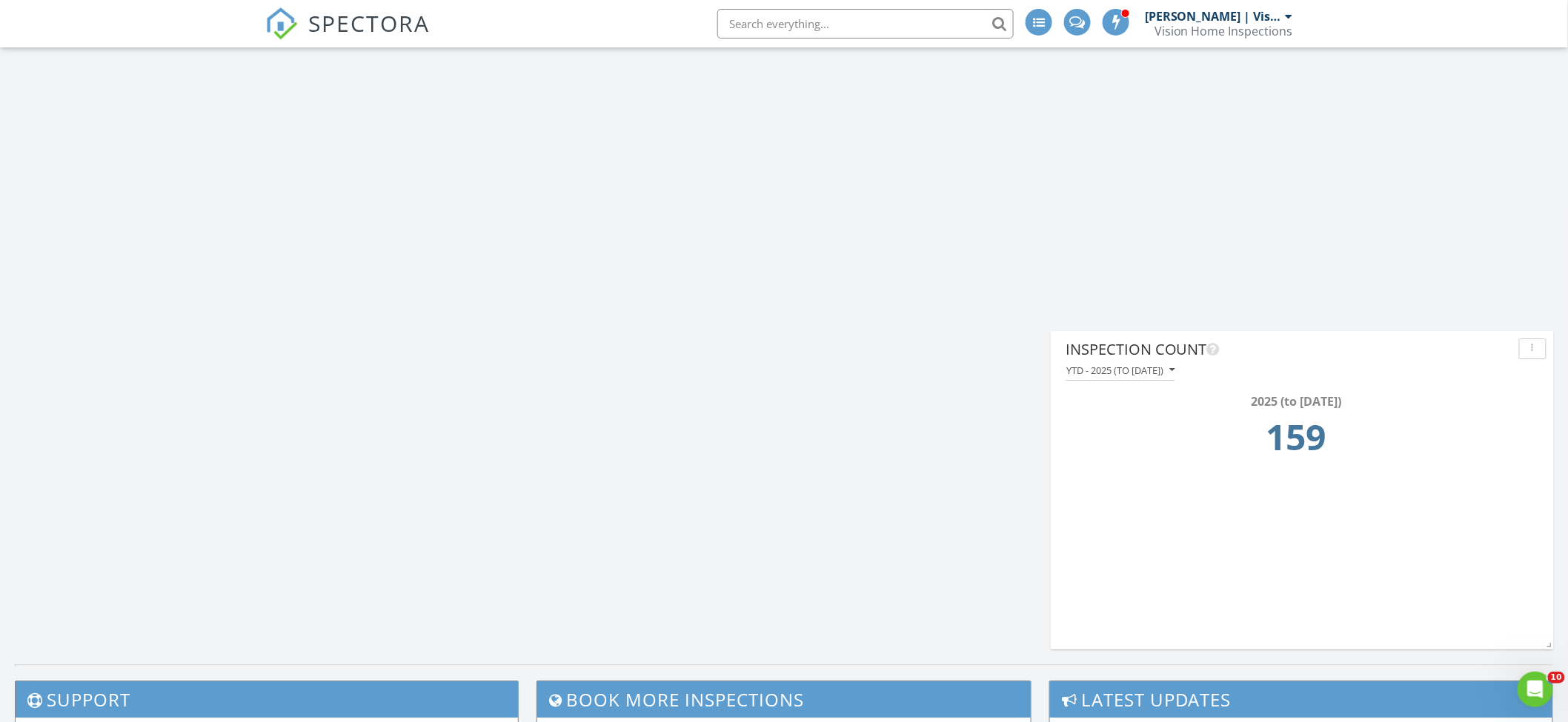
drag, startPoint x: 1337, startPoint y: 432, endPoint x: 1280, endPoint y: 427, distance: 57.2
click at [1280, 427] on td "159" at bounding box center [1296, 441] width 453 height 62
drag, startPoint x: 1272, startPoint y: 429, endPoint x: 1342, endPoint y: 429, distance: 70.0
click at [1342, 429] on td "159" at bounding box center [1296, 441] width 453 height 62
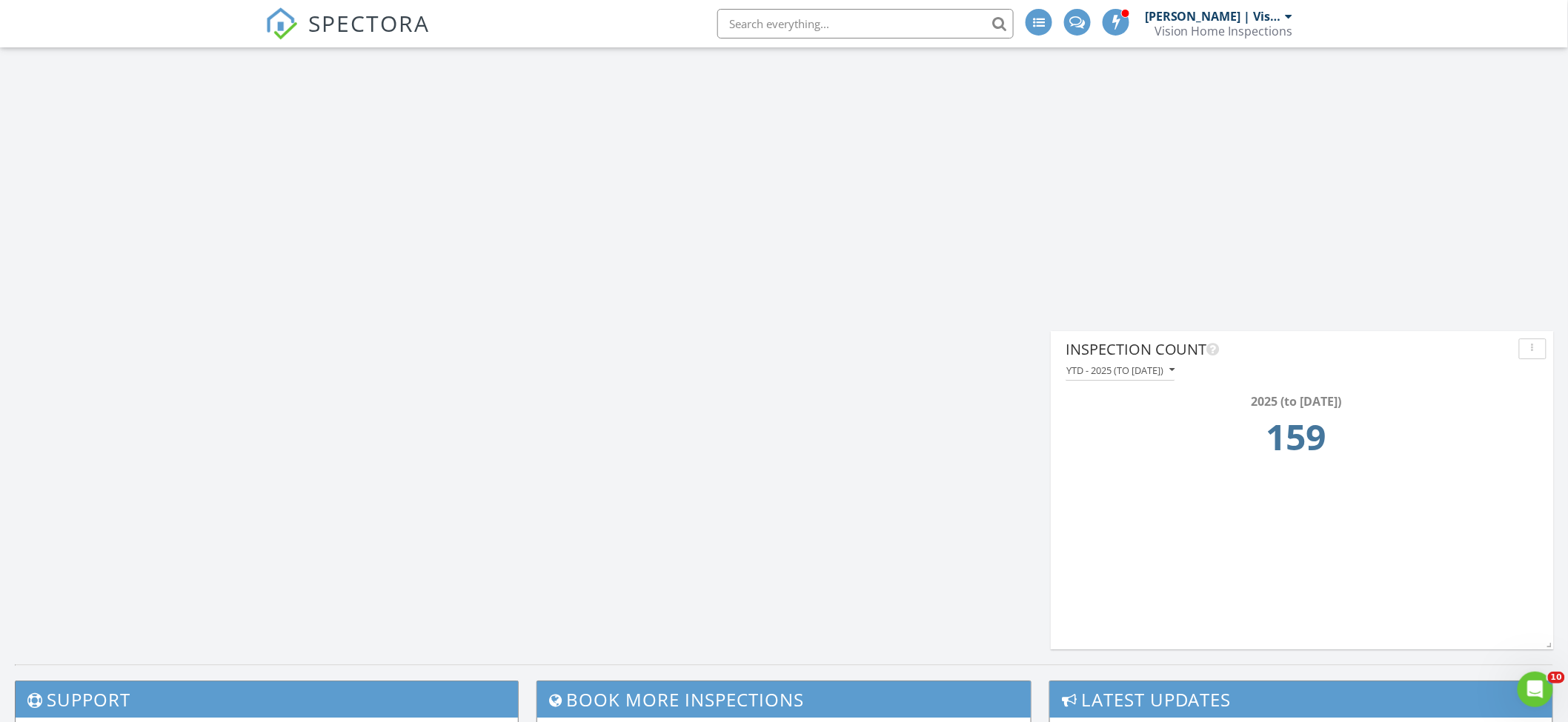
click at [1342, 429] on td "159" at bounding box center [1296, 441] width 453 height 62
click at [1175, 377] on button "YTD - 2025 (to [DATE])" at bounding box center [1120, 370] width 110 height 20
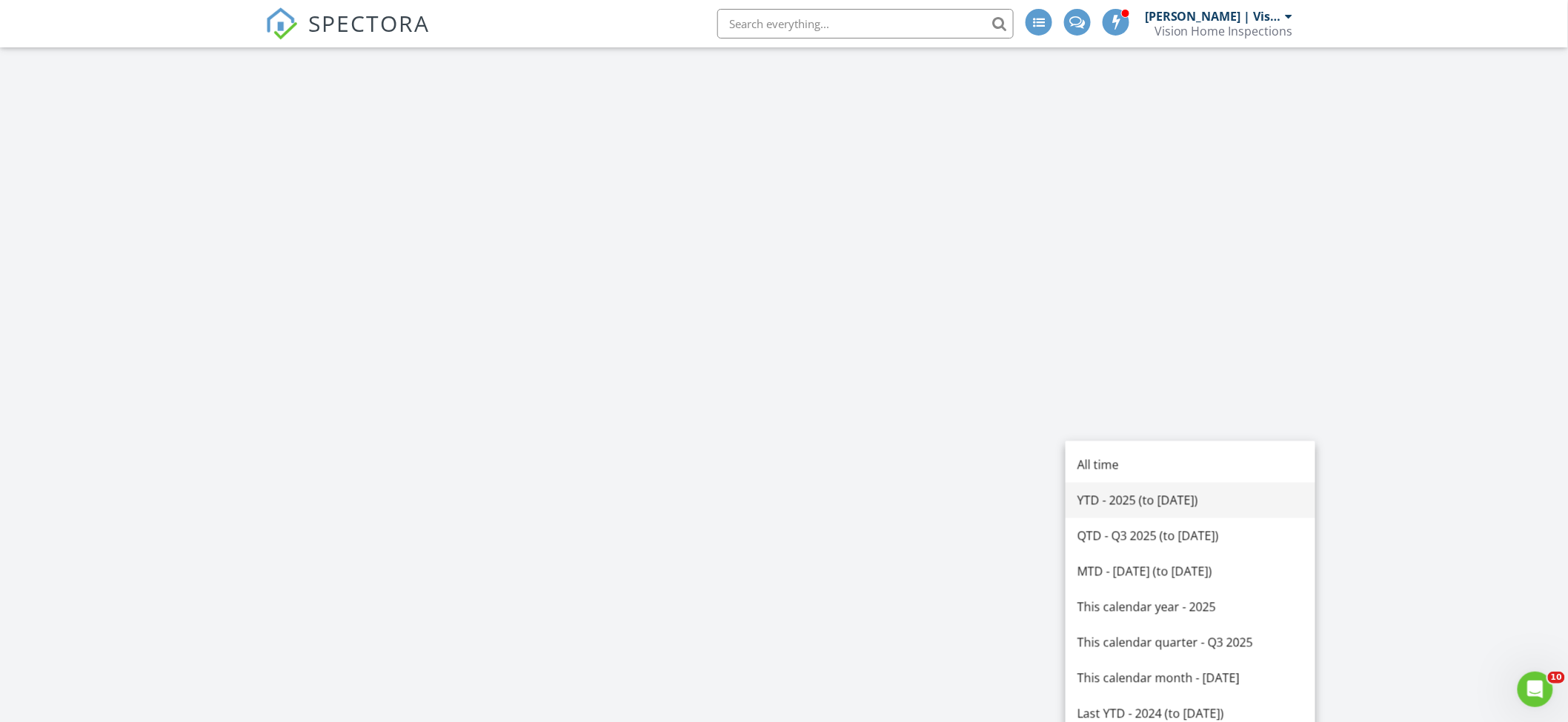
scroll to position [3544, 0]
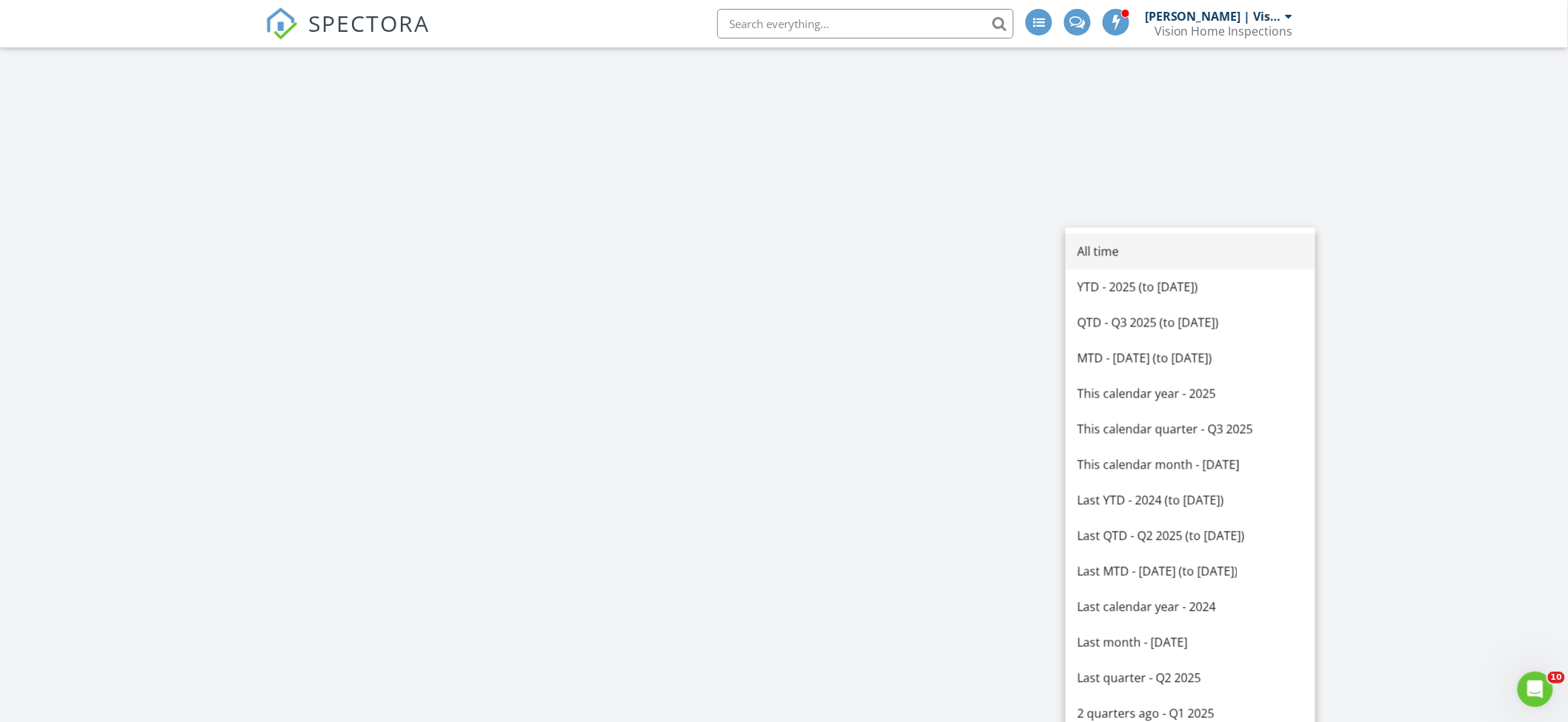
click at [1110, 255] on div "All time" at bounding box center [1190, 251] width 226 height 18
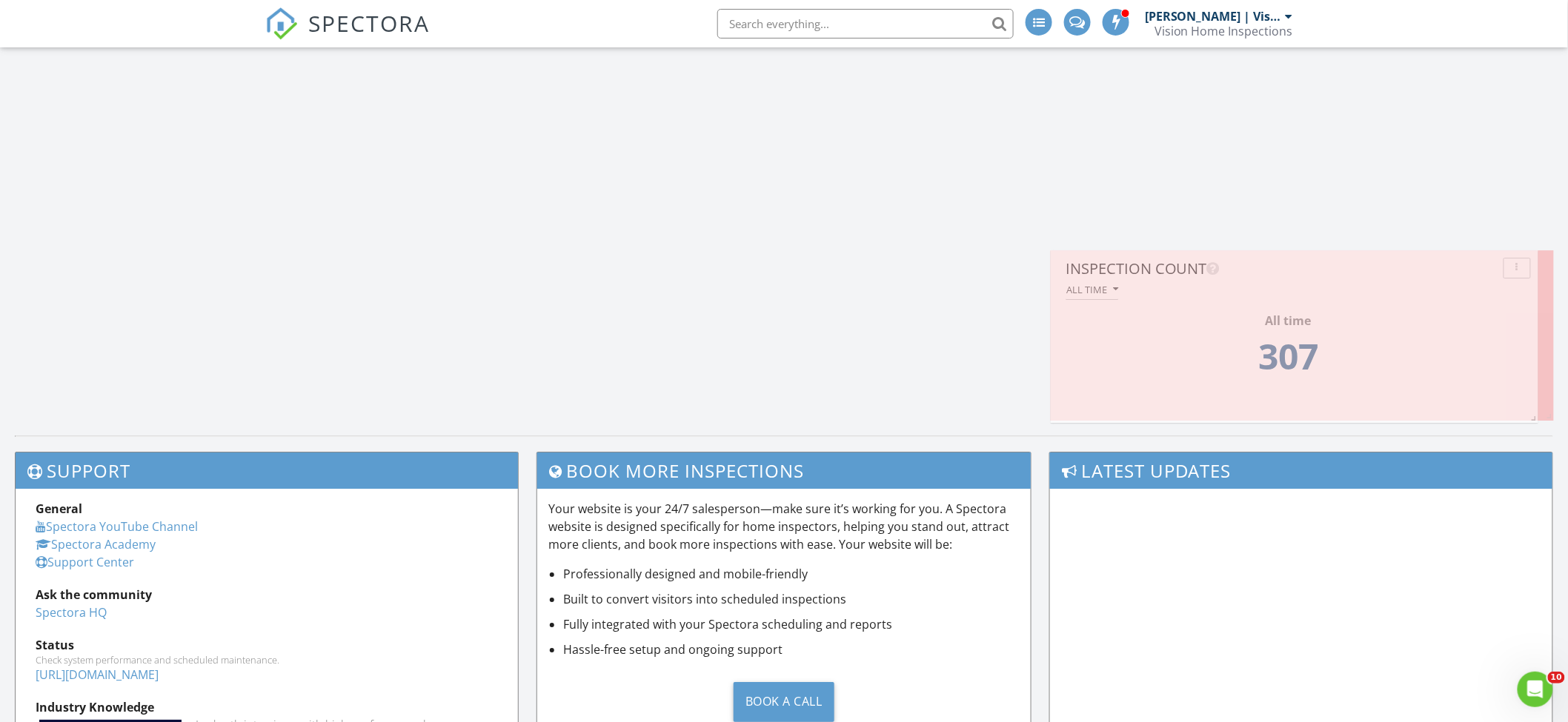
scroll to position [8, 8]
drag, startPoint x: 1545, startPoint y: 563, endPoint x: 1529, endPoint y: 418, distance: 145.9
click at [1529, 418] on span at bounding box center [1530, 415] width 15 height 15
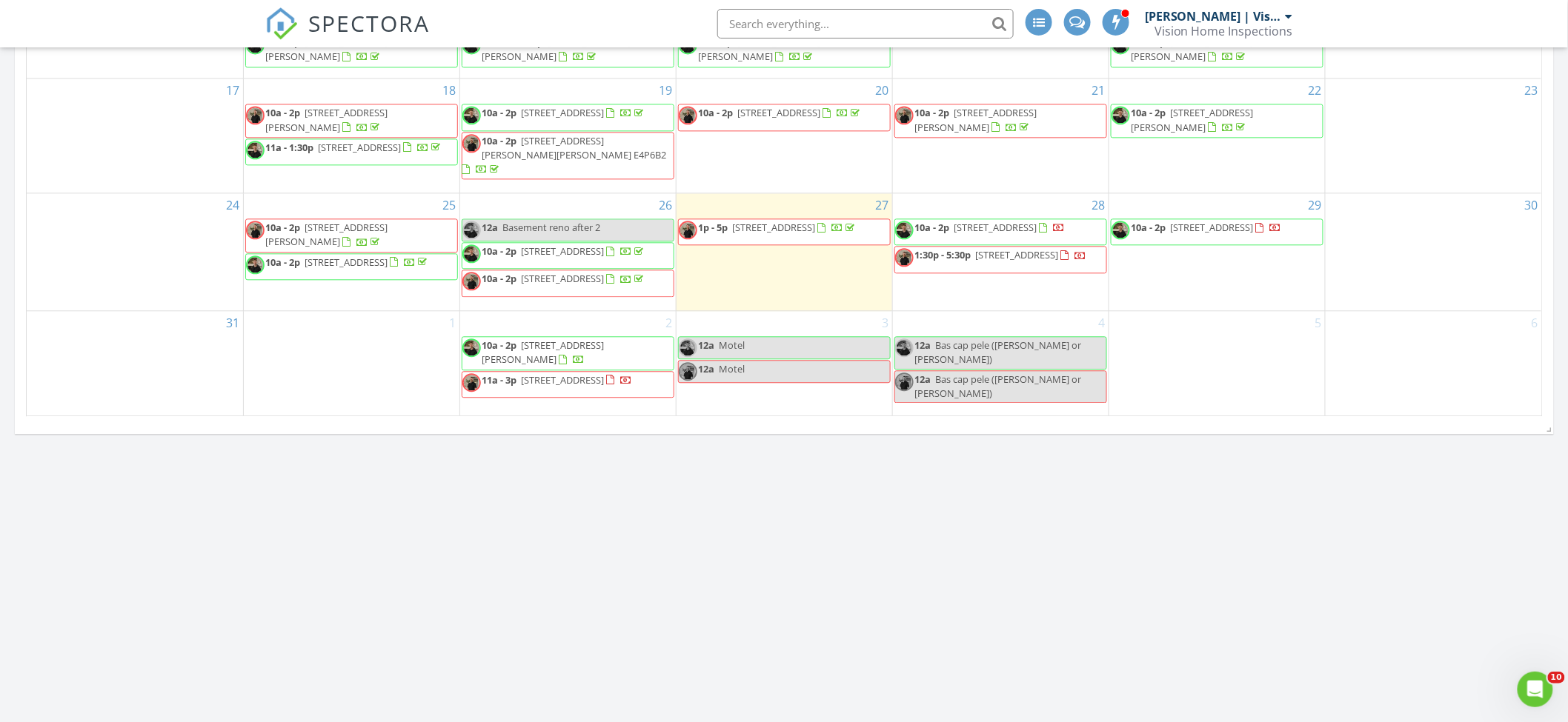
scroll to position [1103, 0]
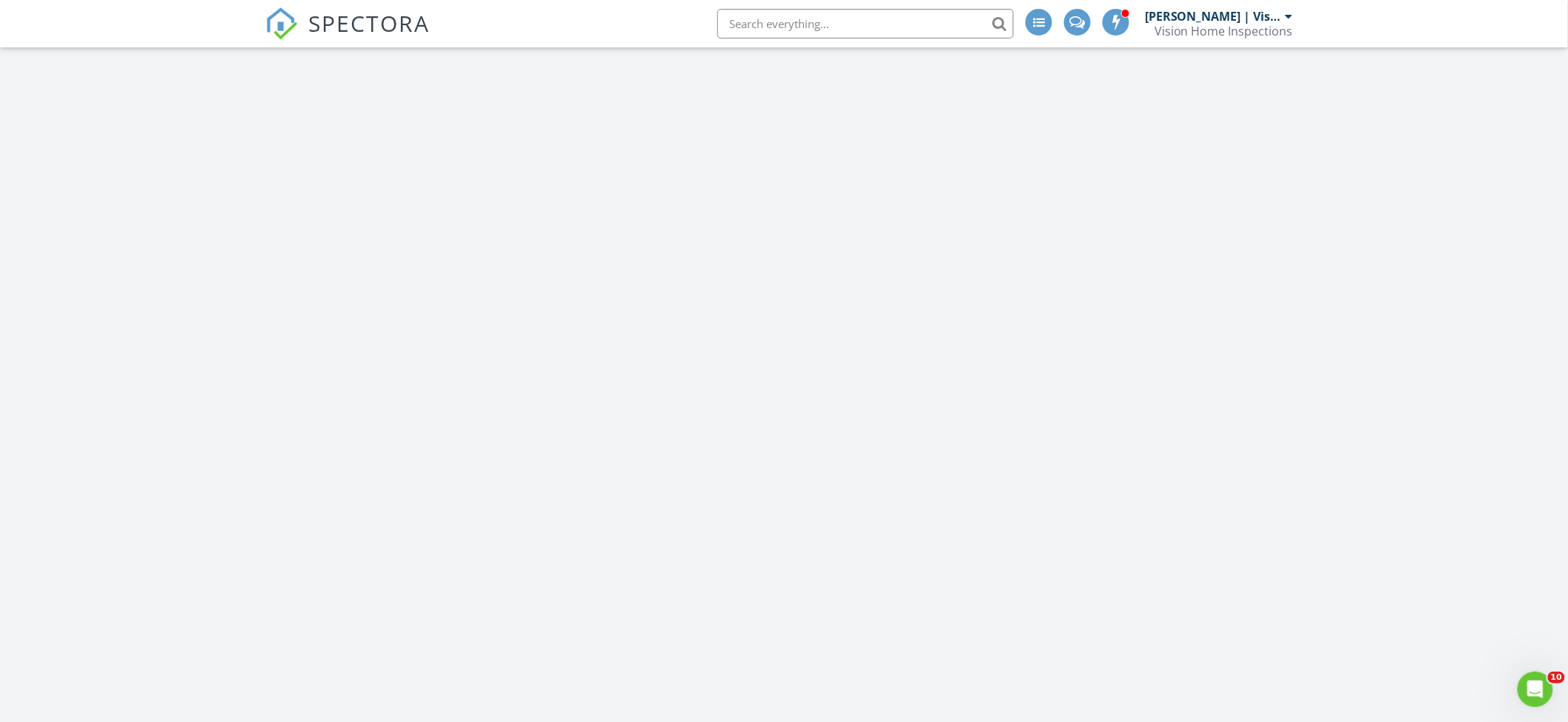
click at [952, 488] on div "[DATE] [PERSON_NAME] | Vision Home Inspections No results found New Inspection …" at bounding box center [784, 6] width 1568 height 4531
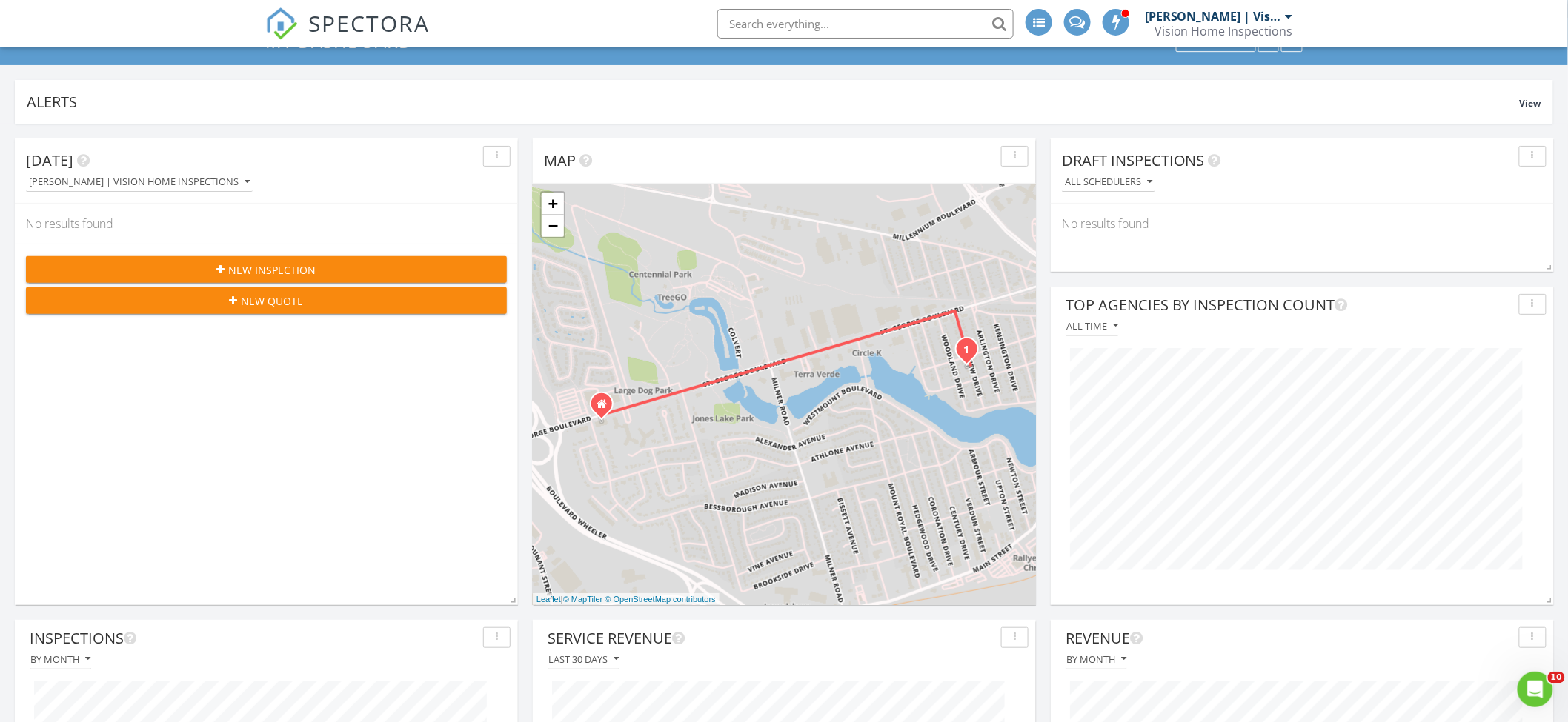
scroll to position [0, 0]
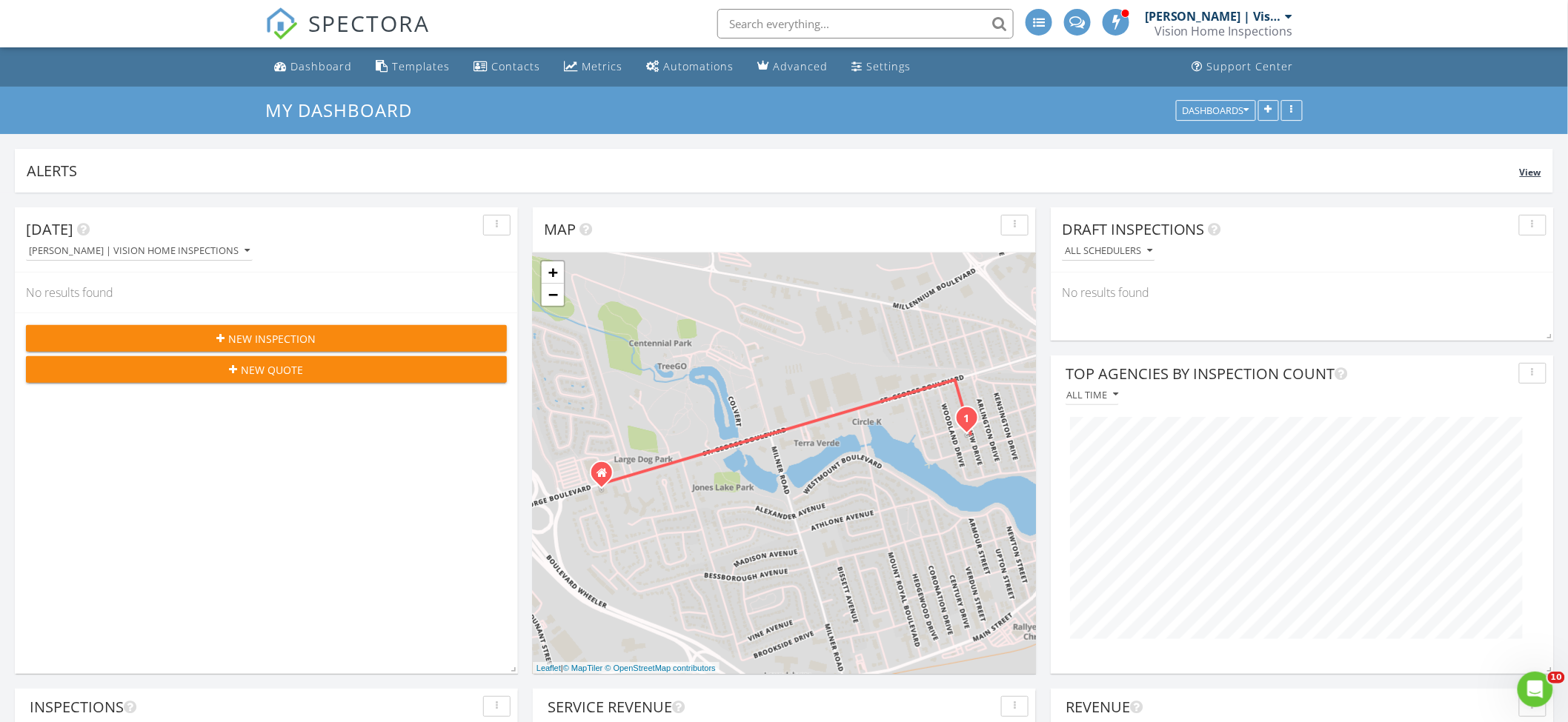
click at [380, 186] on div "Alerts View" at bounding box center [784, 170] width 1538 height 43
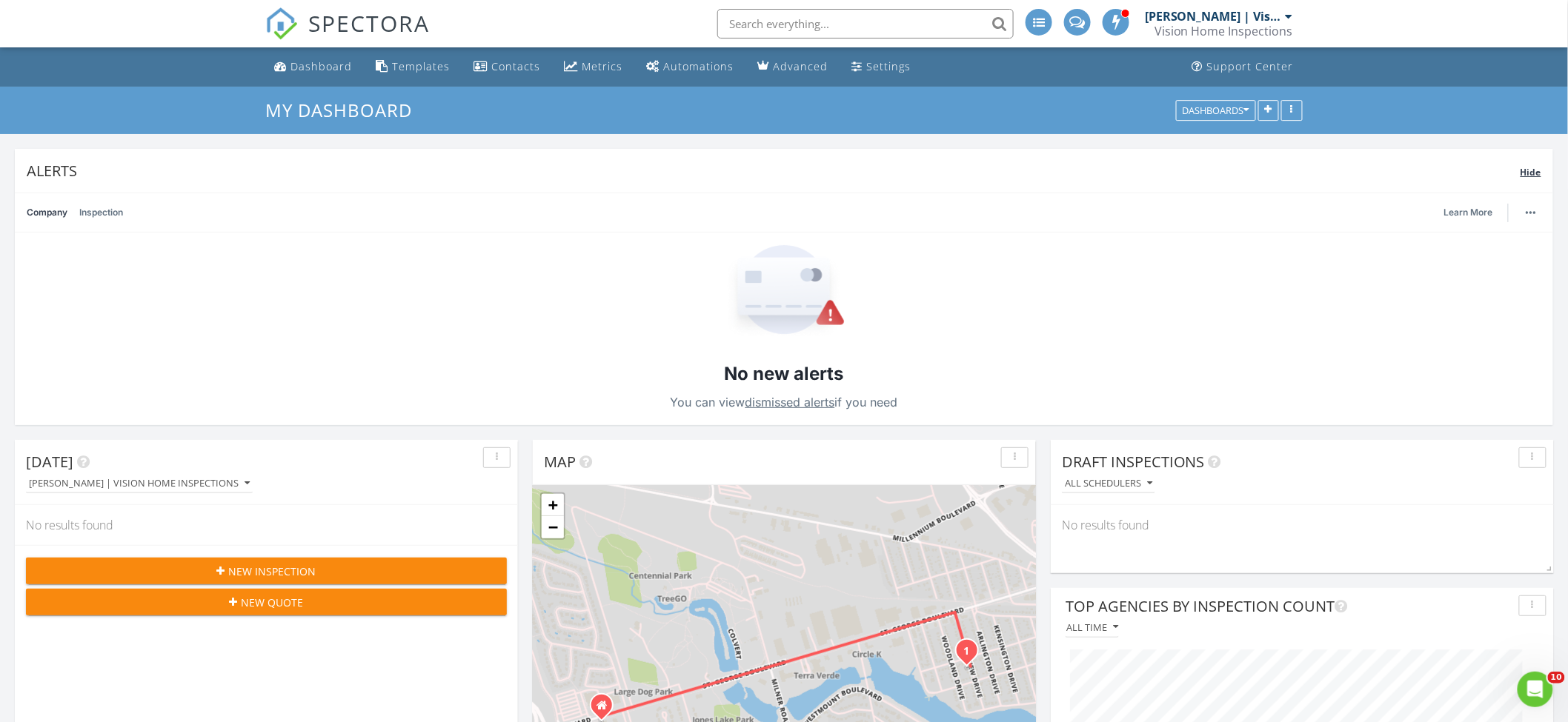
click at [380, 186] on div "Alerts Hide" at bounding box center [784, 170] width 1538 height 43
